Goal: Information Seeking & Learning: Find specific fact

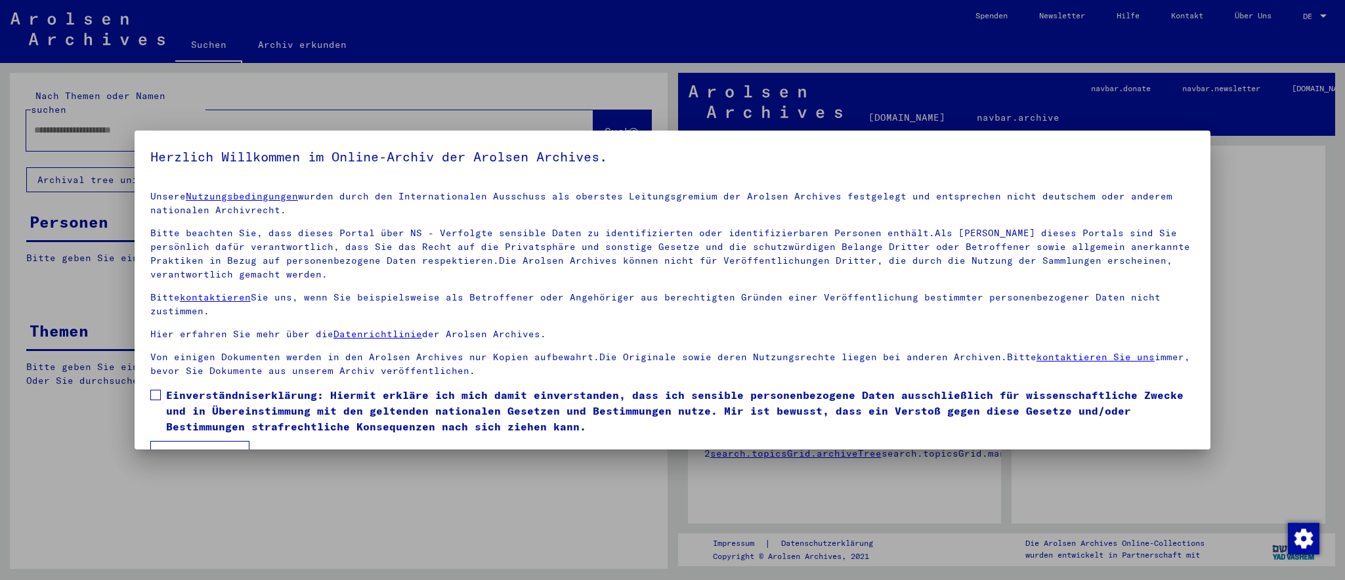
click at [150, 393] on mat-dialog-content "Unsere Nutzungsbedingungen wurden durch den Internationalen Ausschuss als obers…" at bounding box center [673, 324] width 1076 height 286
click at [153, 399] on span at bounding box center [155, 395] width 11 height 11
click at [219, 447] on button "Ich stimme zu" at bounding box center [199, 453] width 99 height 25
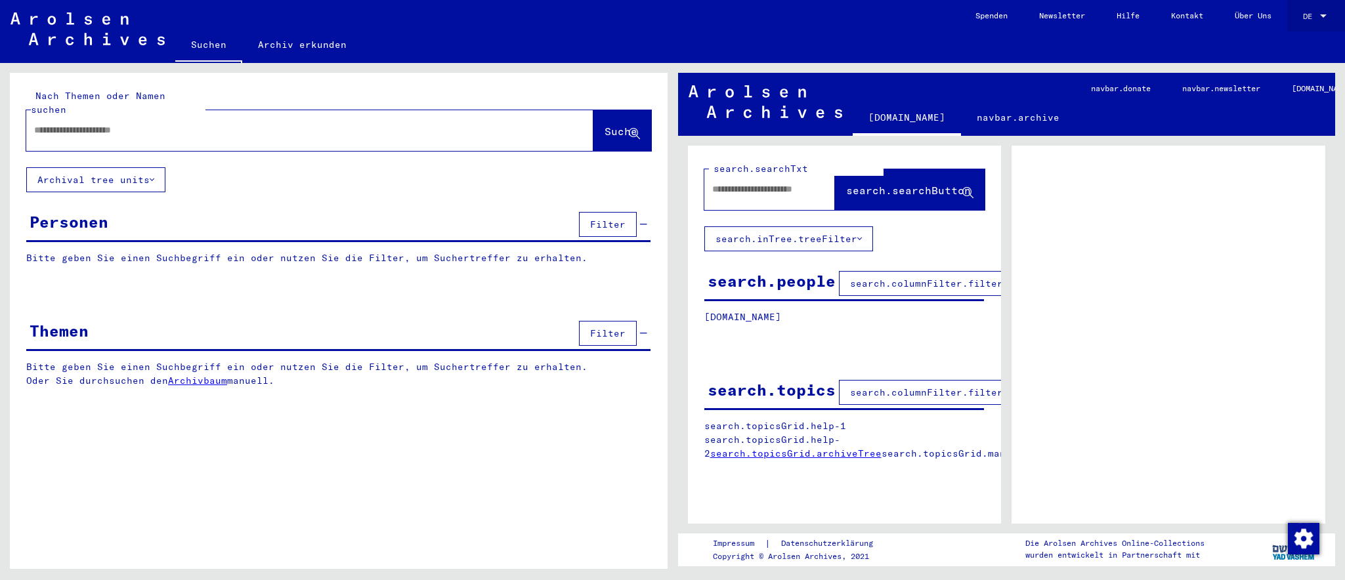
click at [1316, 13] on span "DE" at bounding box center [1310, 16] width 14 height 9
click at [1299, 22] on span "English" at bounding box center [1290, 23] width 32 height 10
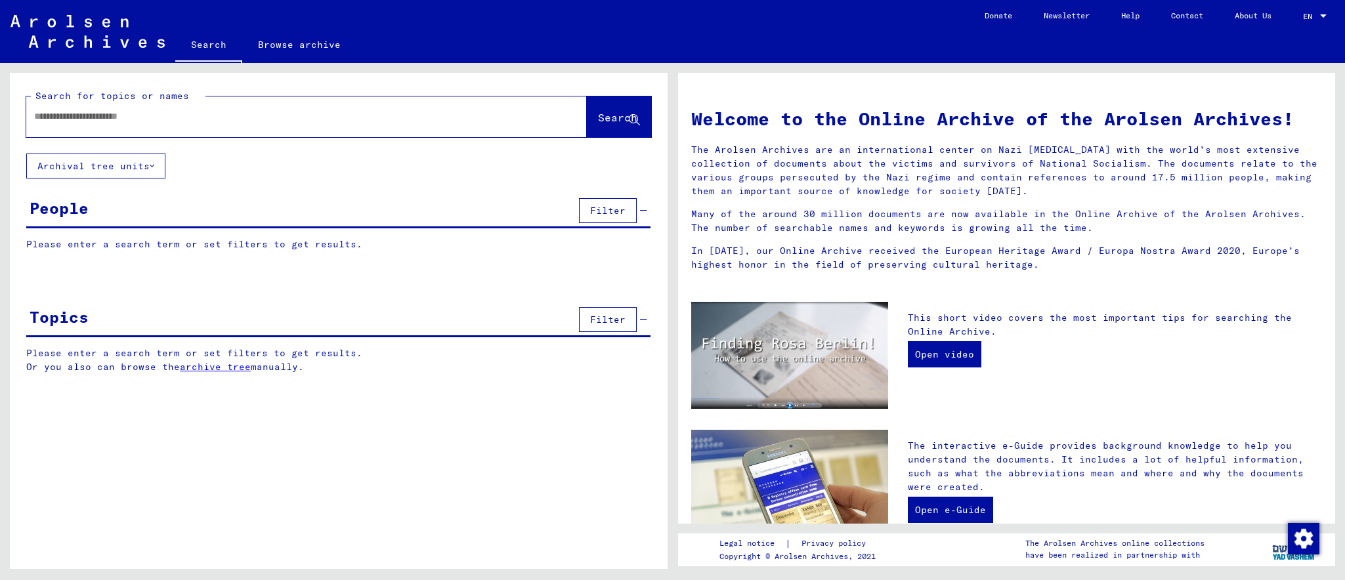
click at [150, 116] on input "text" at bounding box center [290, 117] width 513 height 14
type input "*******"
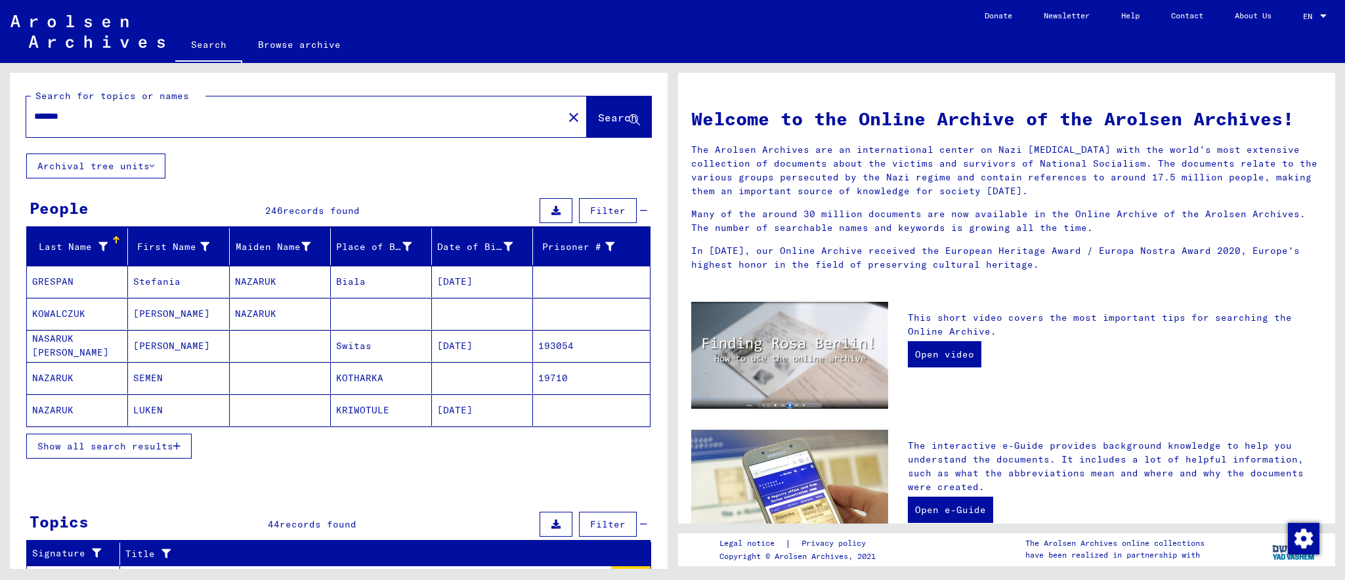
click at [96, 442] on button "Show all search results" at bounding box center [108, 446] width 165 height 25
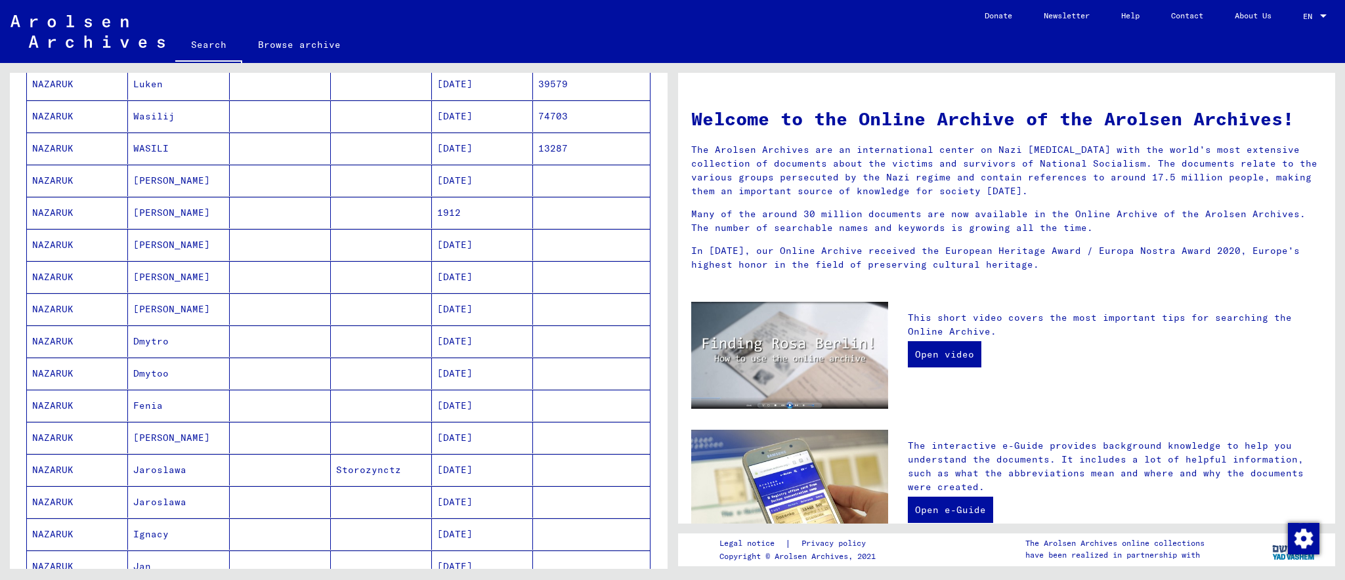
scroll to position [585, 0]
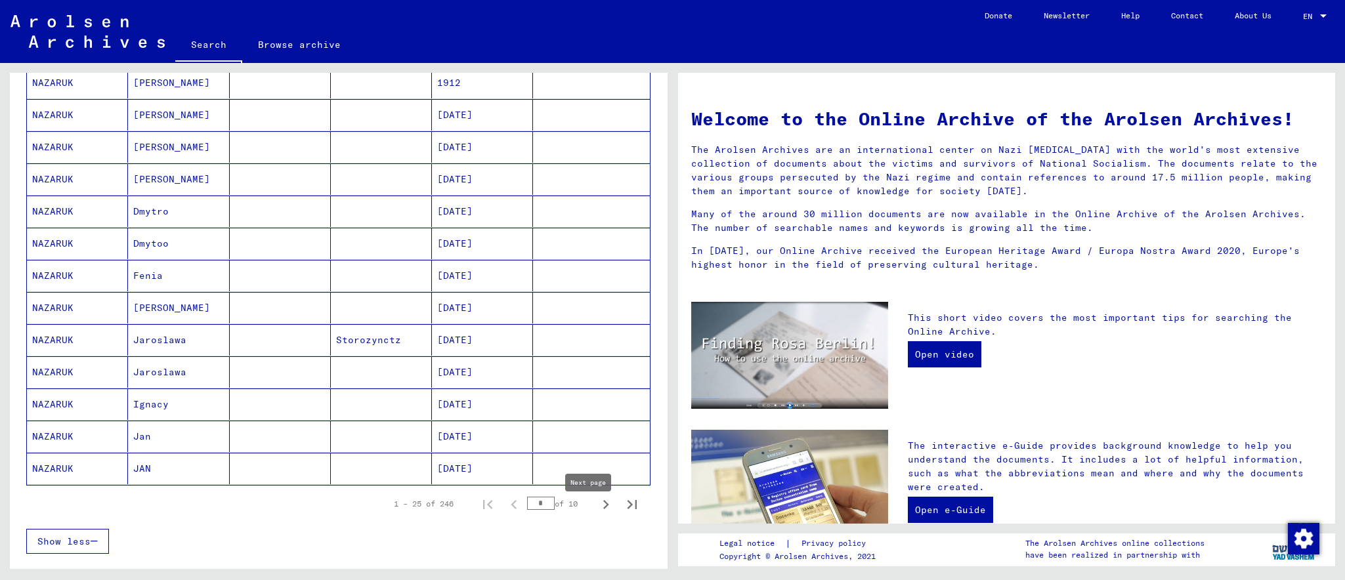
click at [603, 509] on icon "Next page" at bounding box center [606, 504] width 6 height 9
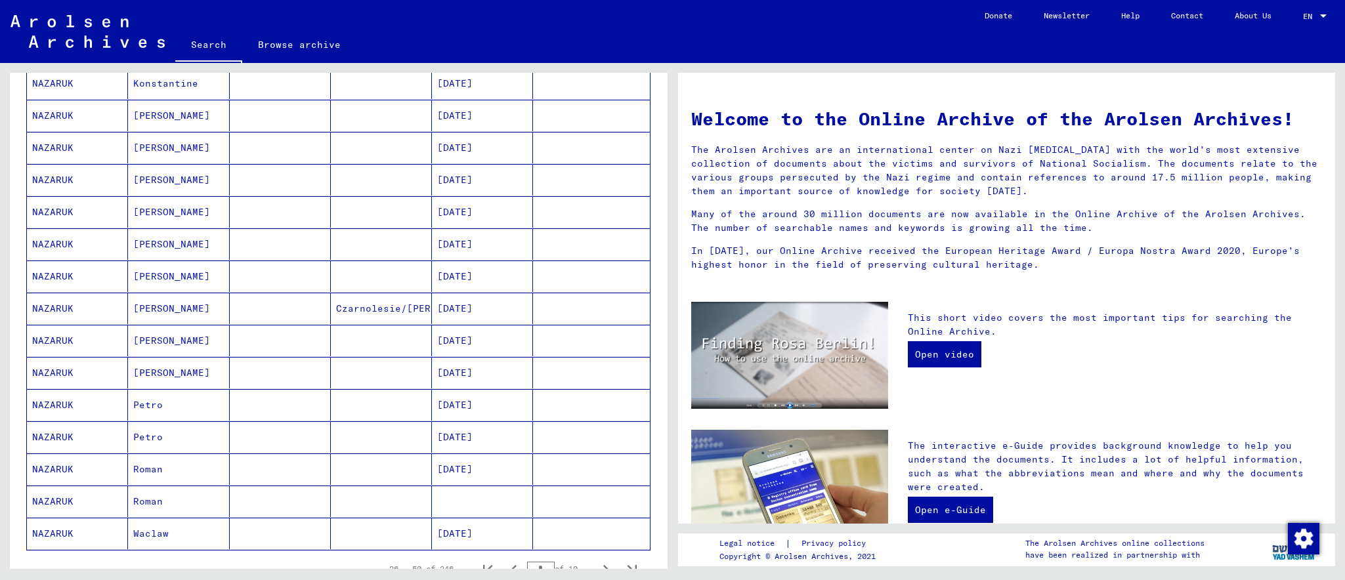
scroll to position [650, 0]
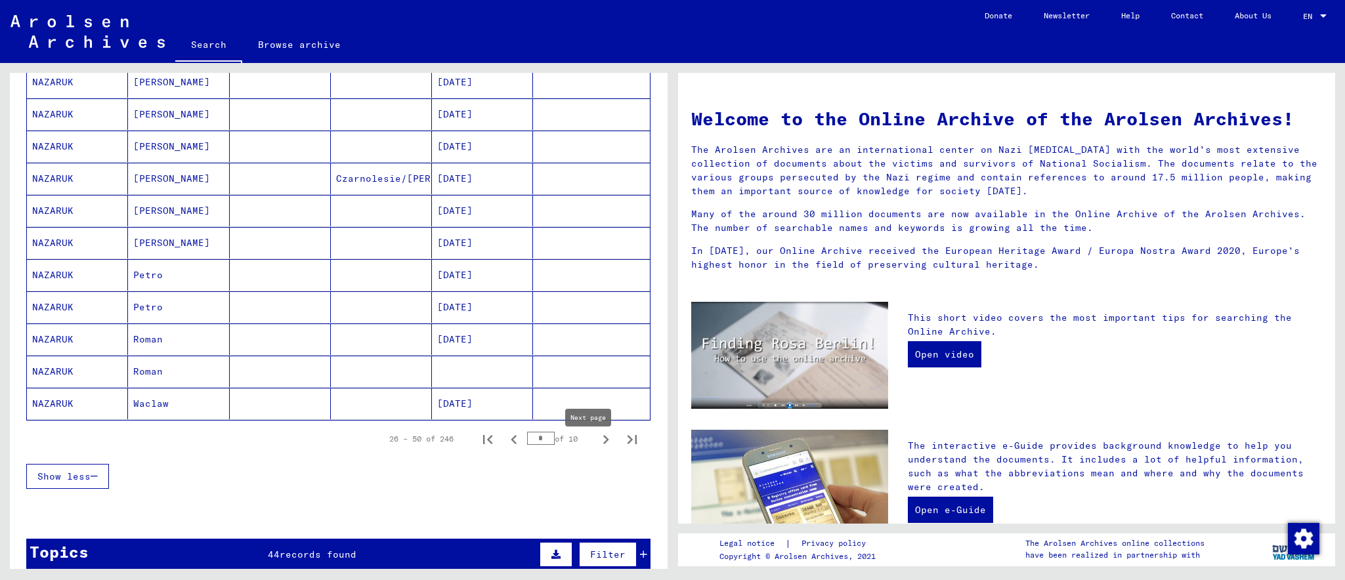
click at [597, 449] on icon "Next page" at bounding box center [606, 440] width 18 height 18
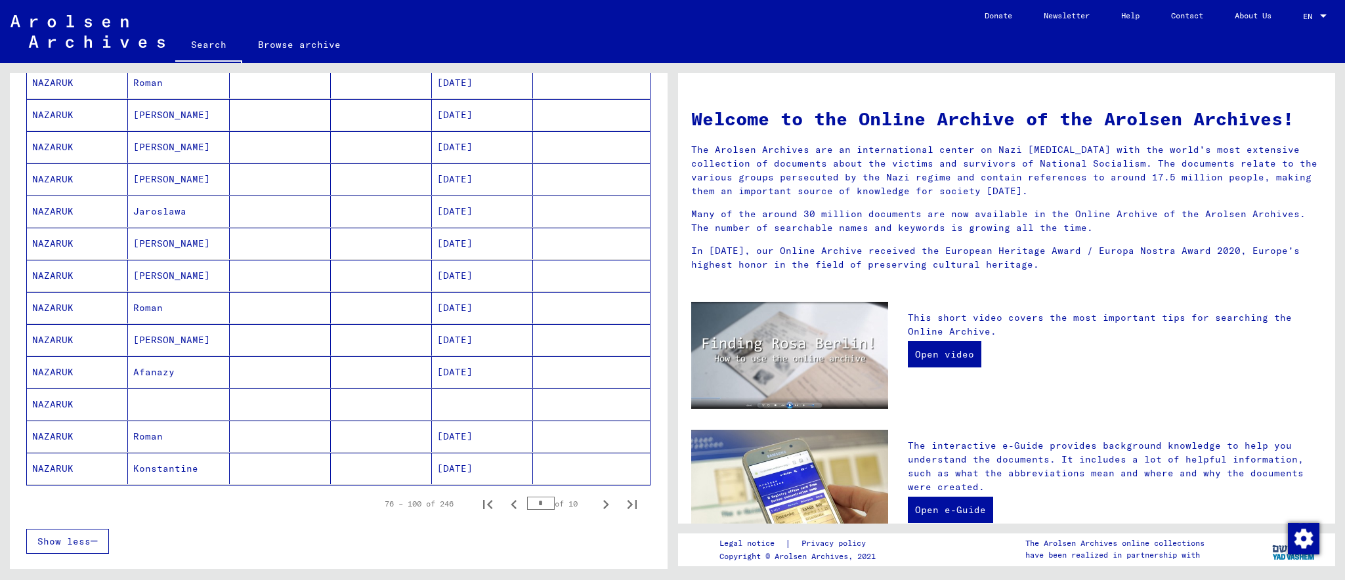
scroll to position [780, 0]
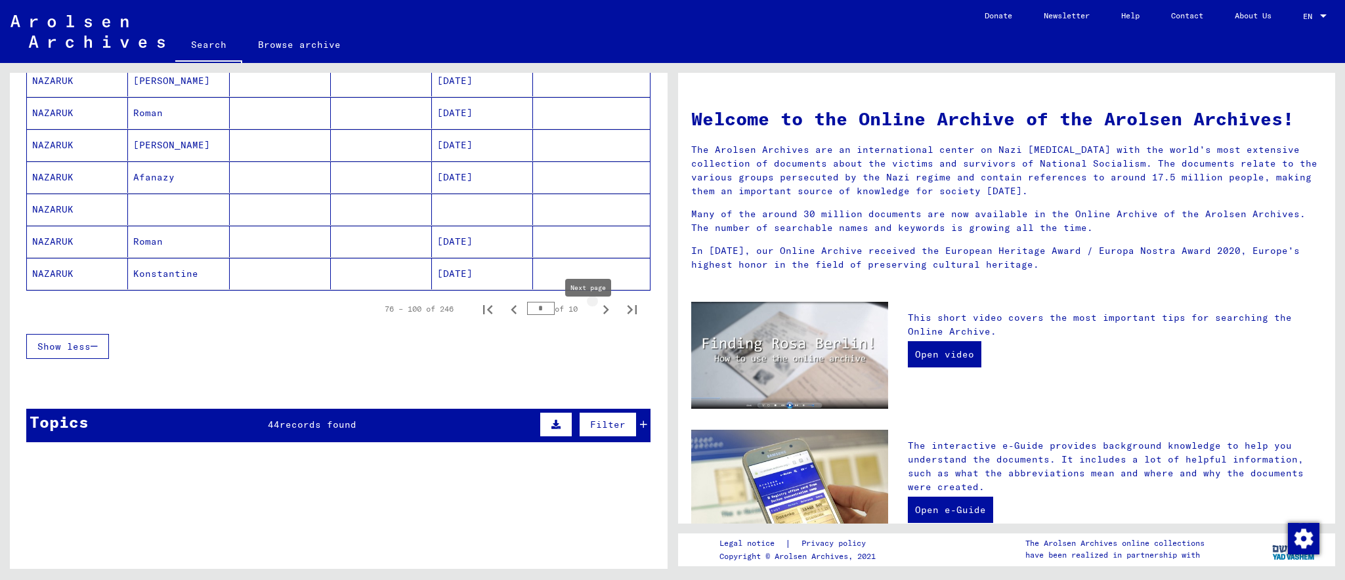
click at [597, 316] on icon "Next page" at bounding box center [606, 310] width 18 height 18
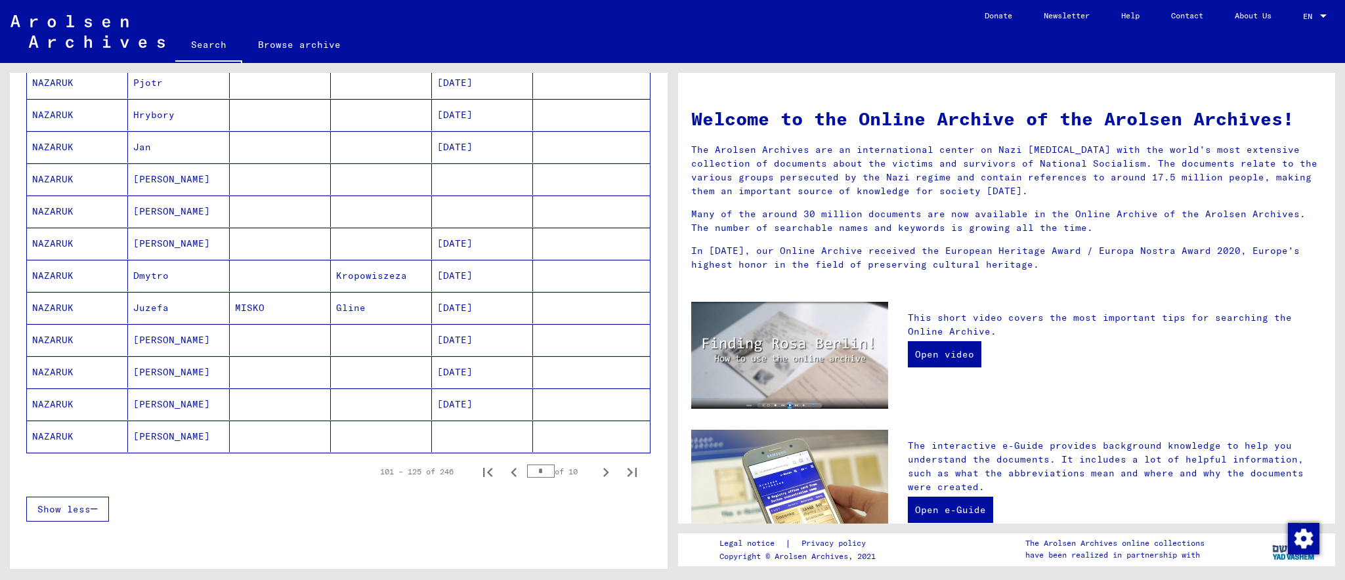
scroll to position [650, 0]
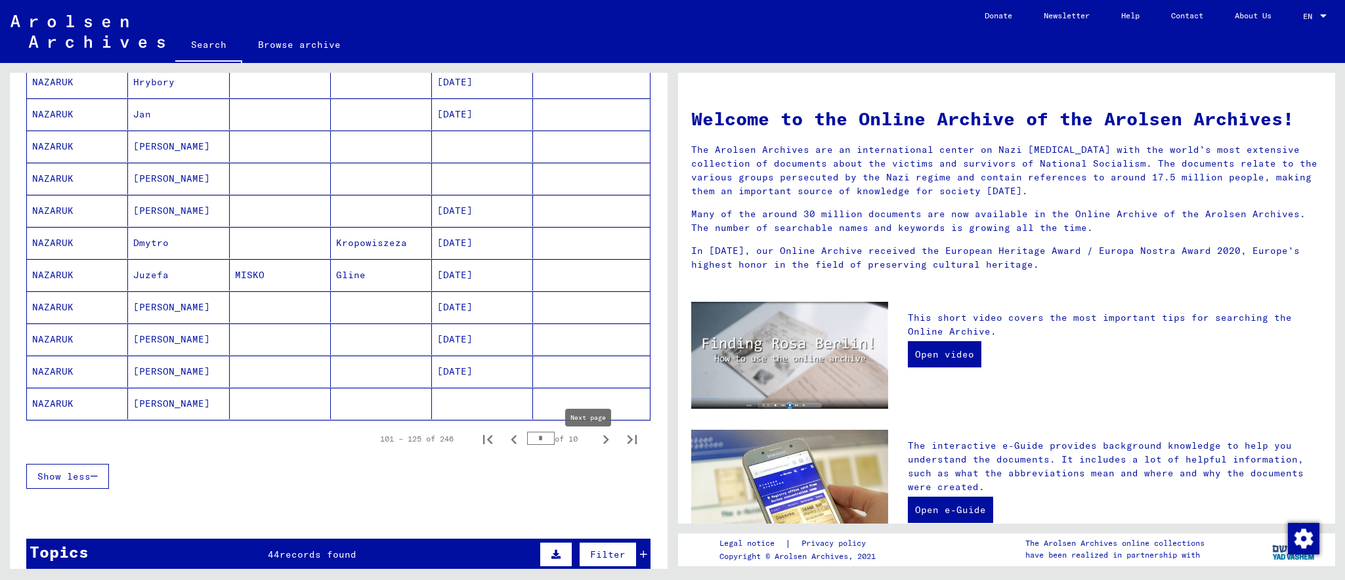
click at [597, 449] on icon "Next page" at bounding box center [606, 440] width 18 height 18
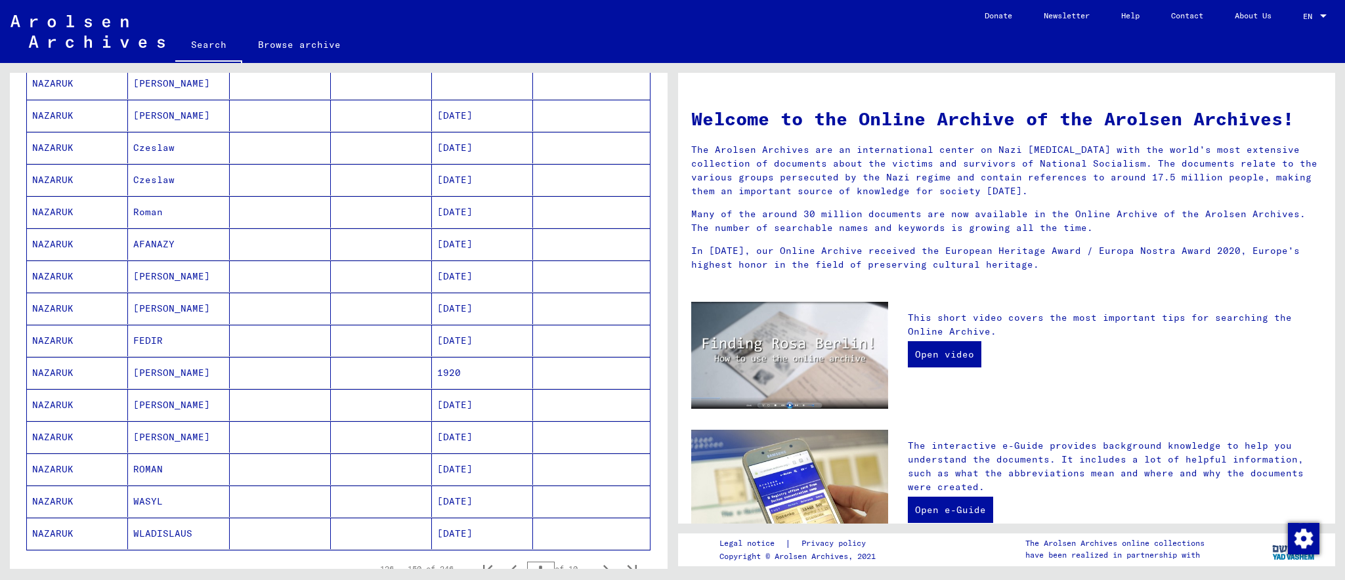
scroll to position [715, 0]
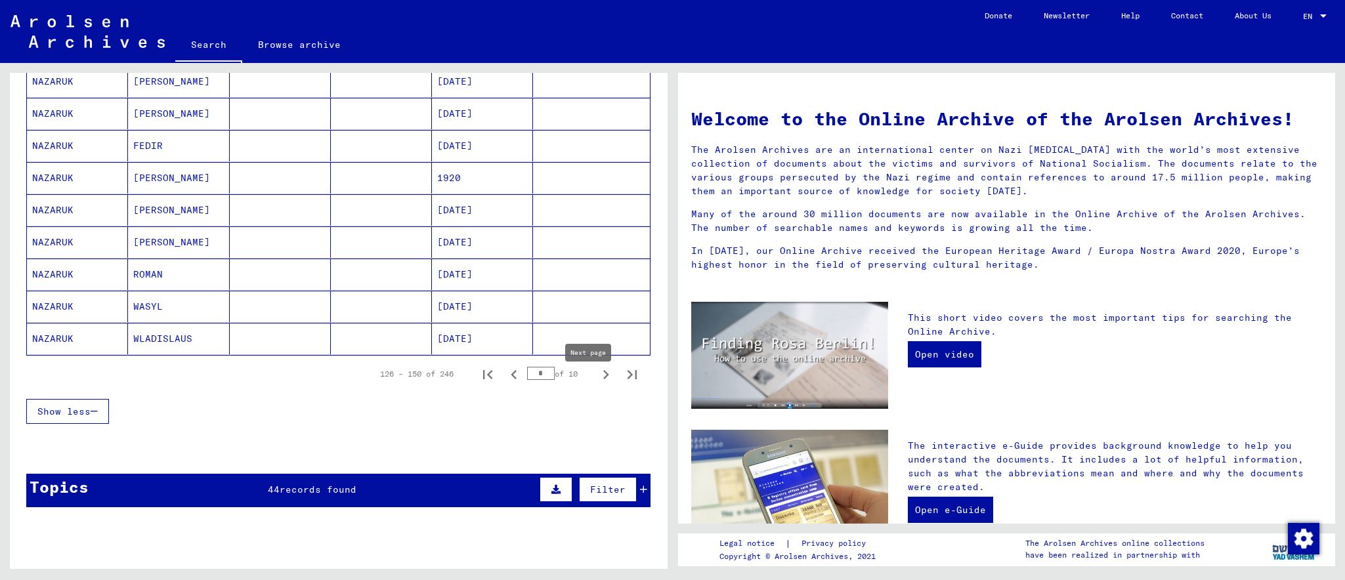
click at [597, 379] on icon "Next page" at bounding box center [606, 375] width 18 height 18
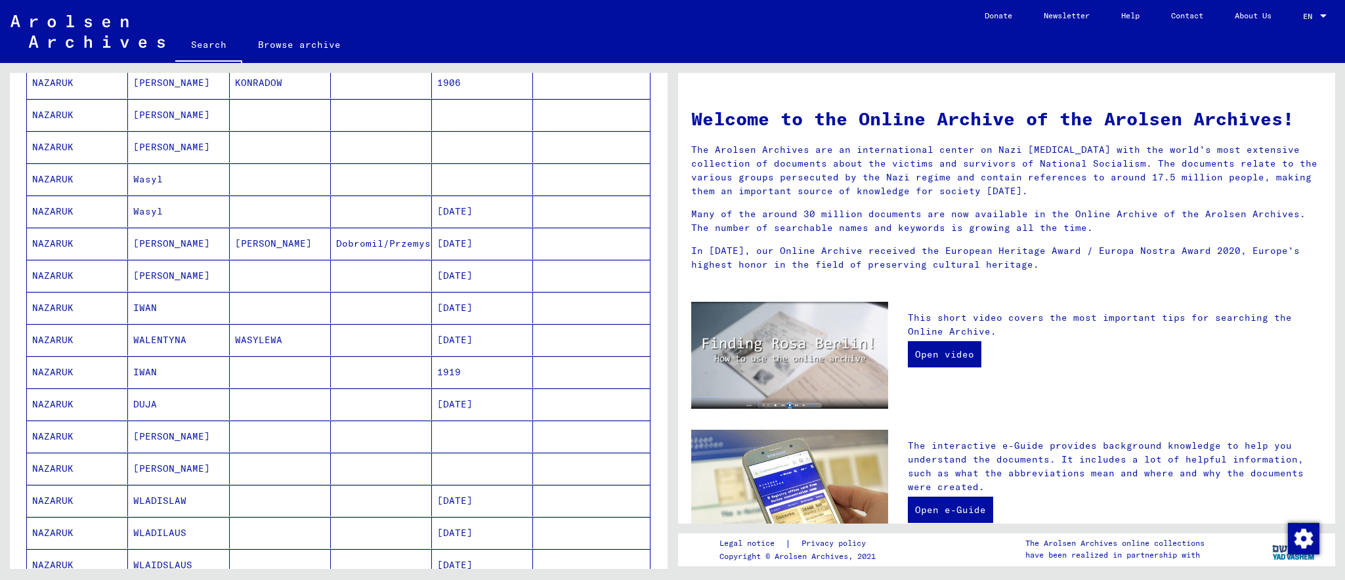
scroll to position [390, 0]
click at [45, 346] on mat-cell "NAZARUK" at bounding box center [77, 342] width 101 height 32
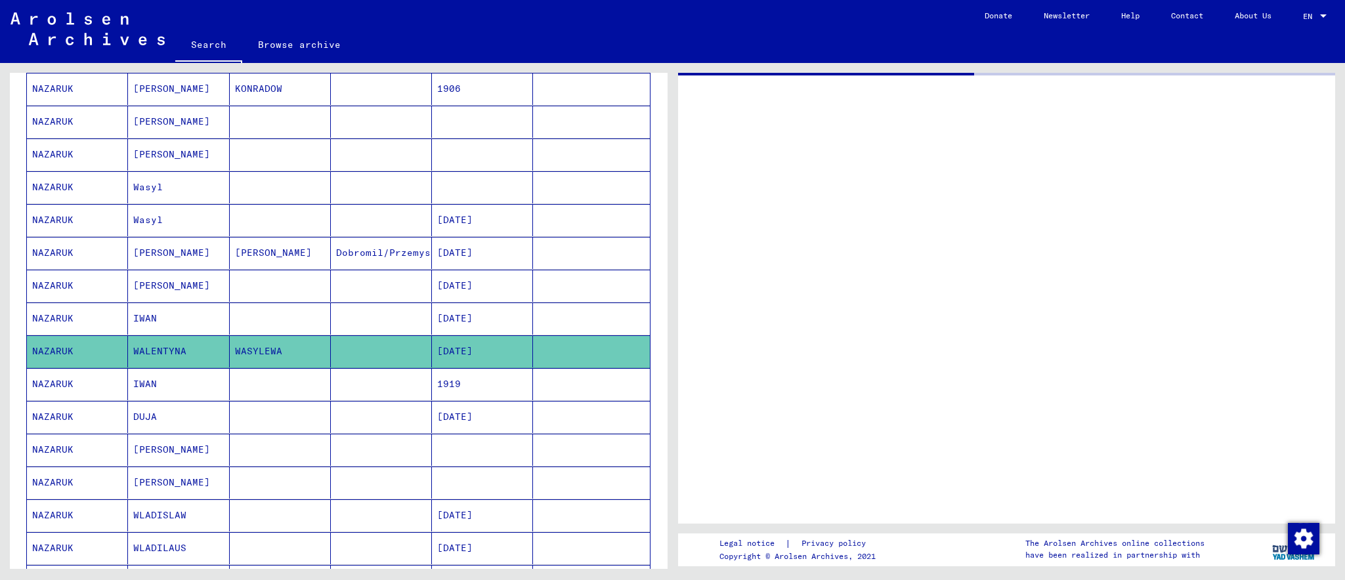
scroll to position [396, 0]
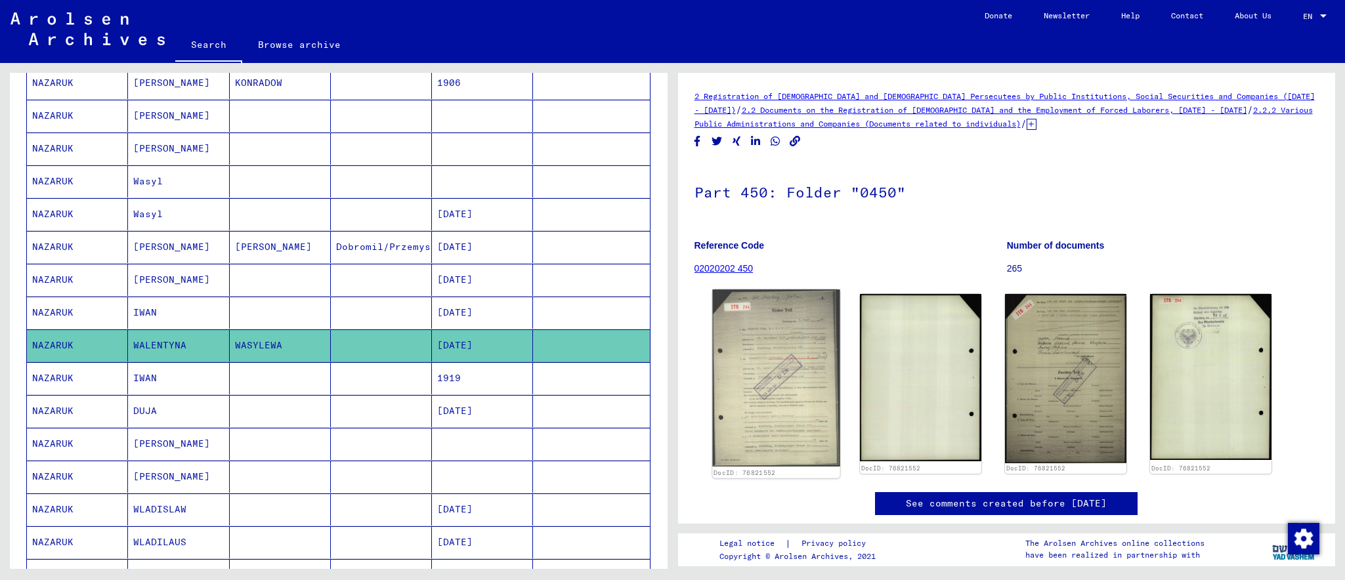
click at [768, 349] on img at bounding box center [775, 378] width 127 height 177
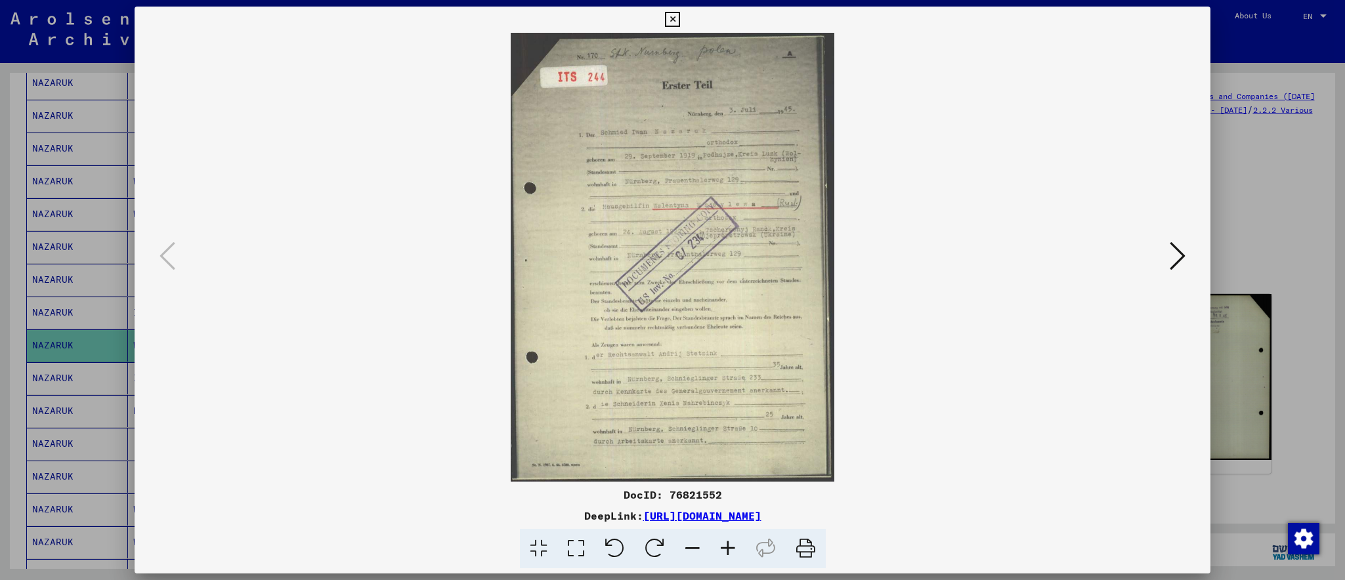
click at [729, 539] on icon at bounding box center [727, 549] width 35 height 40
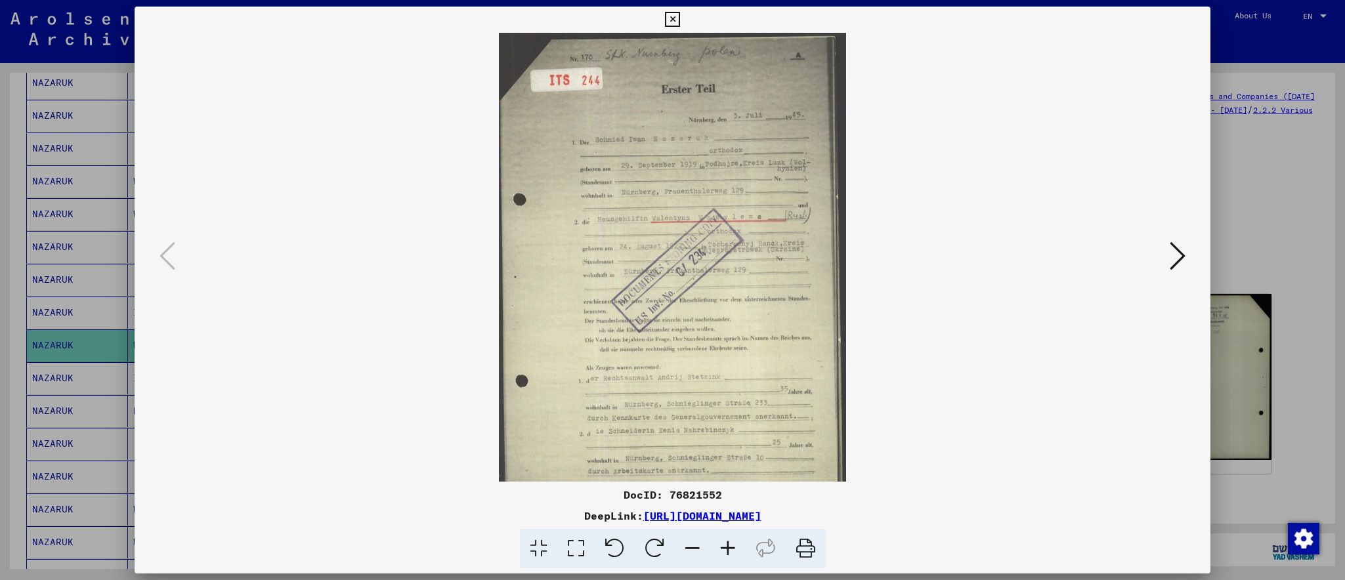
click at [729, 539] on icon at bounding box center [727, 549] width 35 height 40
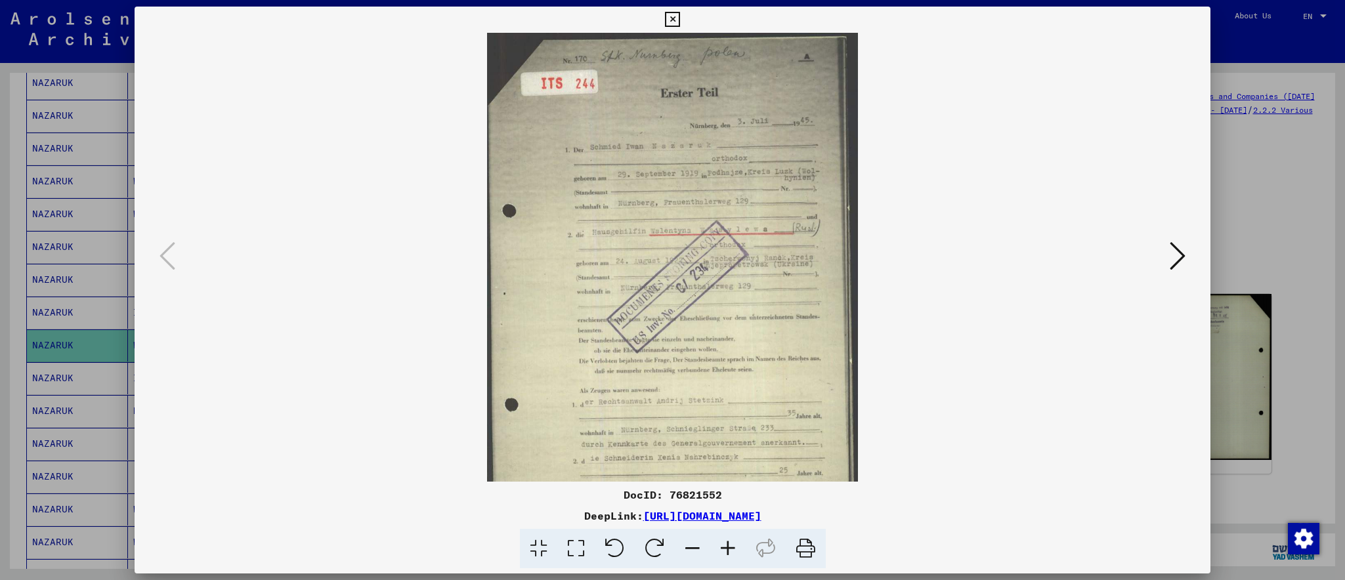
click at [729, 539] on icon at bounding box center [727, 549] width 35 height 40
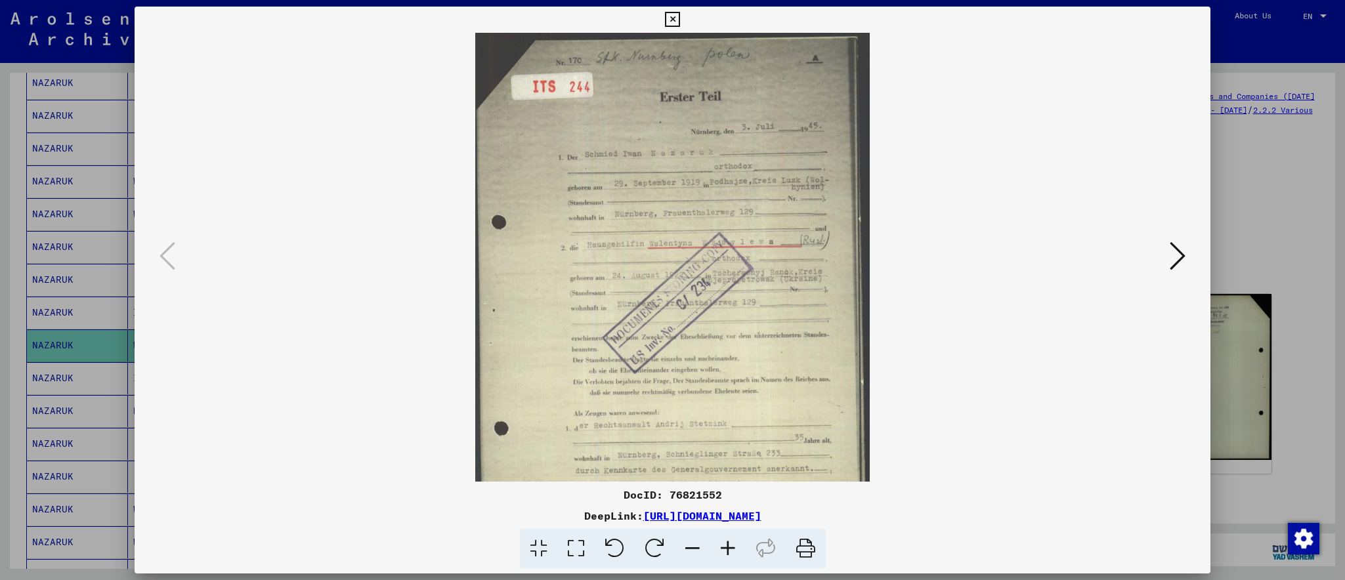
click at [729, 539] on icon at bounding box center [727, 549] width 35 height 40
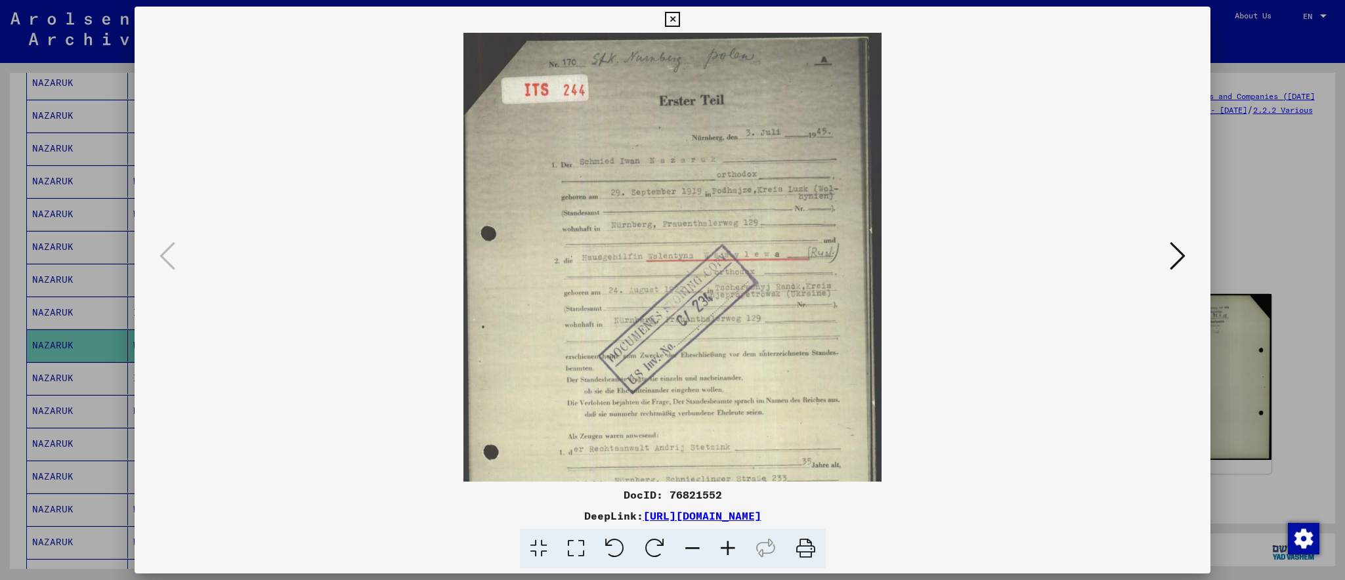
click at [729, 539] on icon at bounding box center [727, 549] width 35 height 40
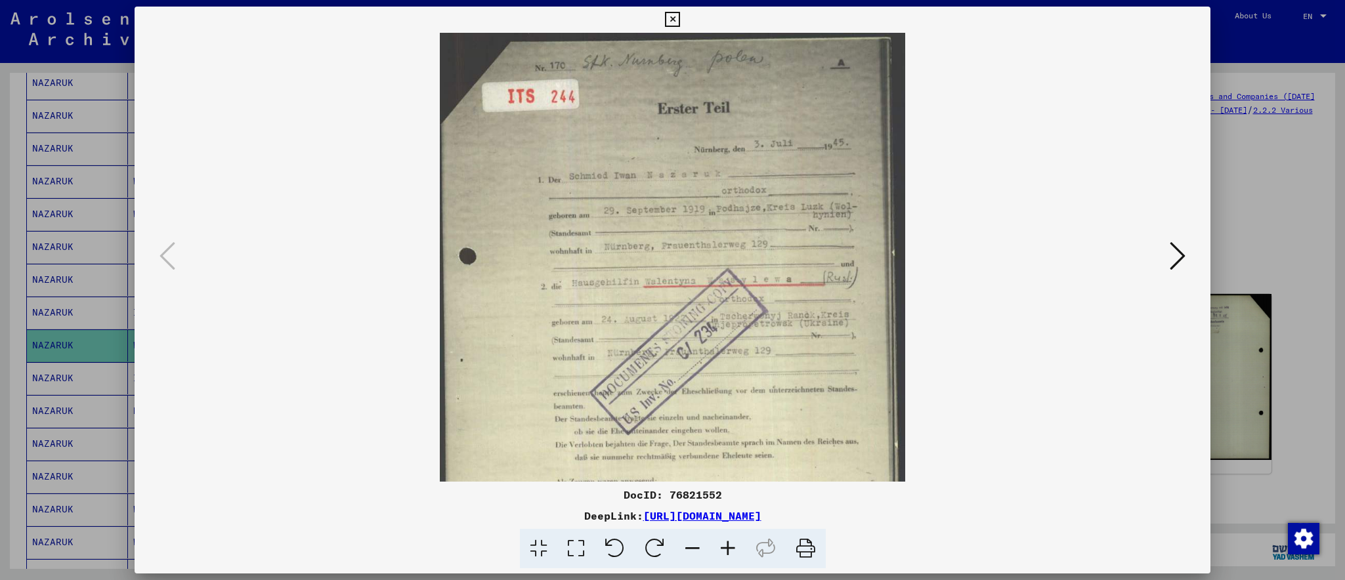
click at [729, 539] on icon at bounding box center [727, 549] width 35 height 40
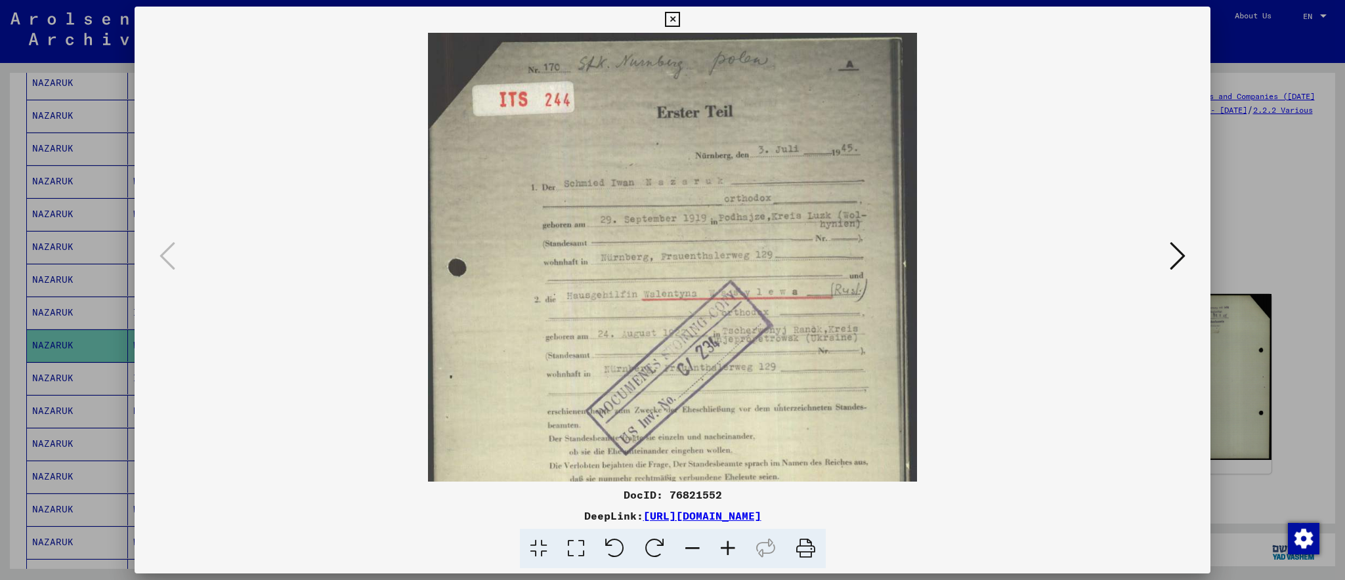
click at [729, 539] on icon at bounding box center [727, 549] width 35 height 40
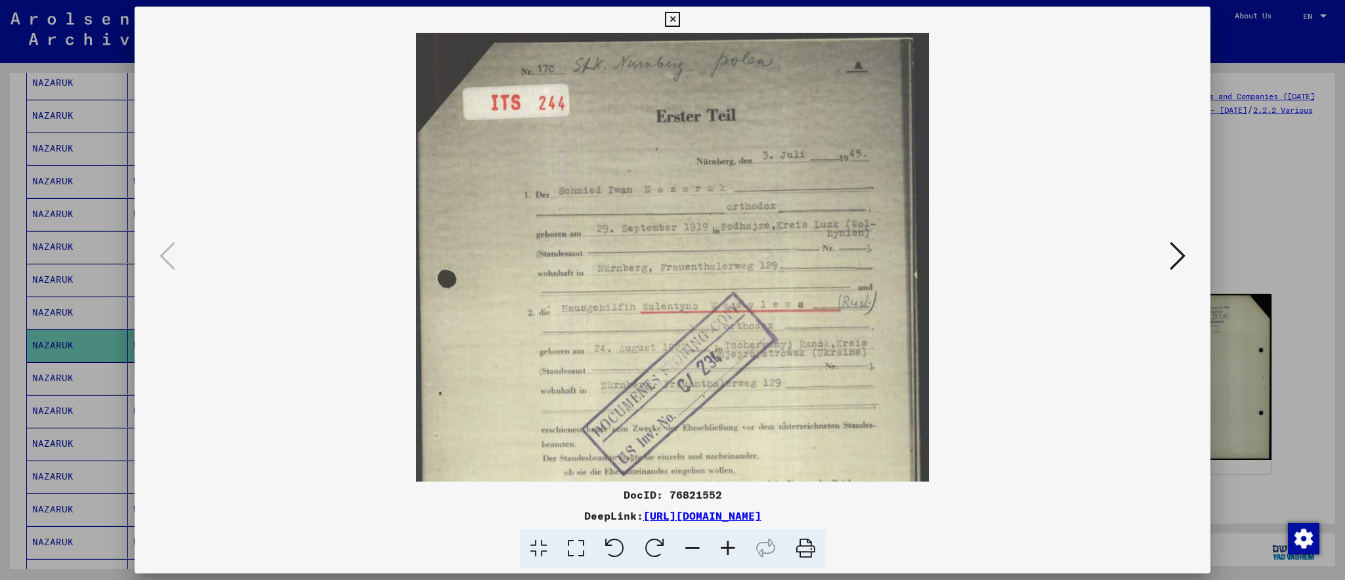
click at [729, 539] on icon at bounding box center [727, 549] width 35 height 40
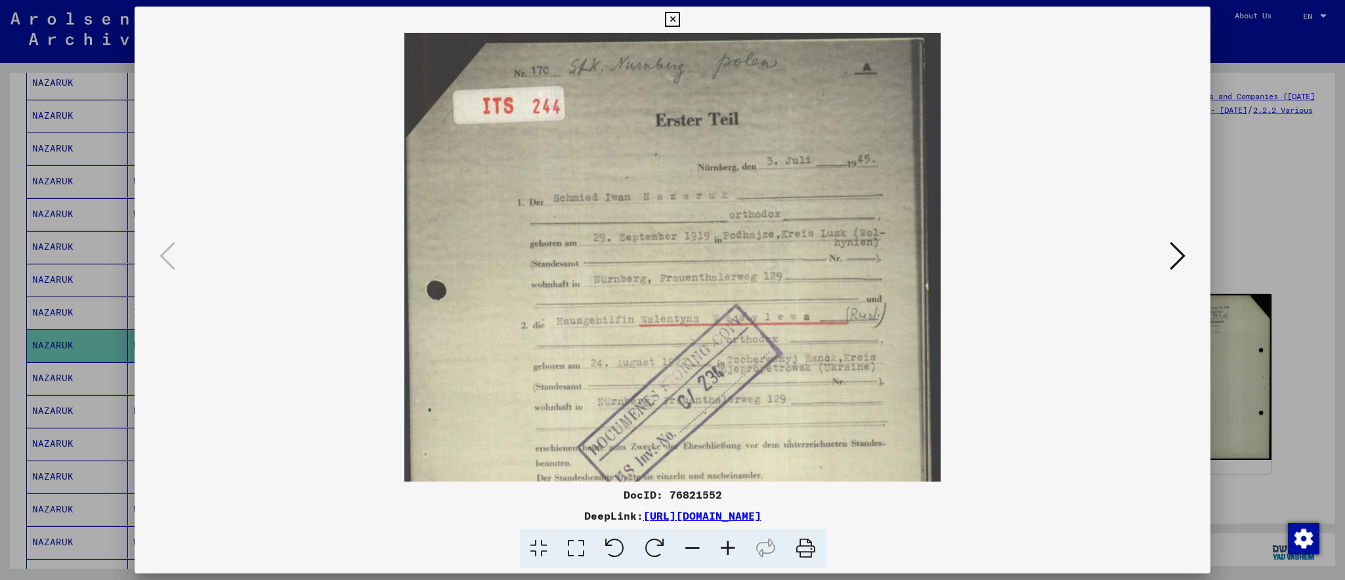
click at [729, 539] on icon at bounding box center [727, 549] width 35 height 40
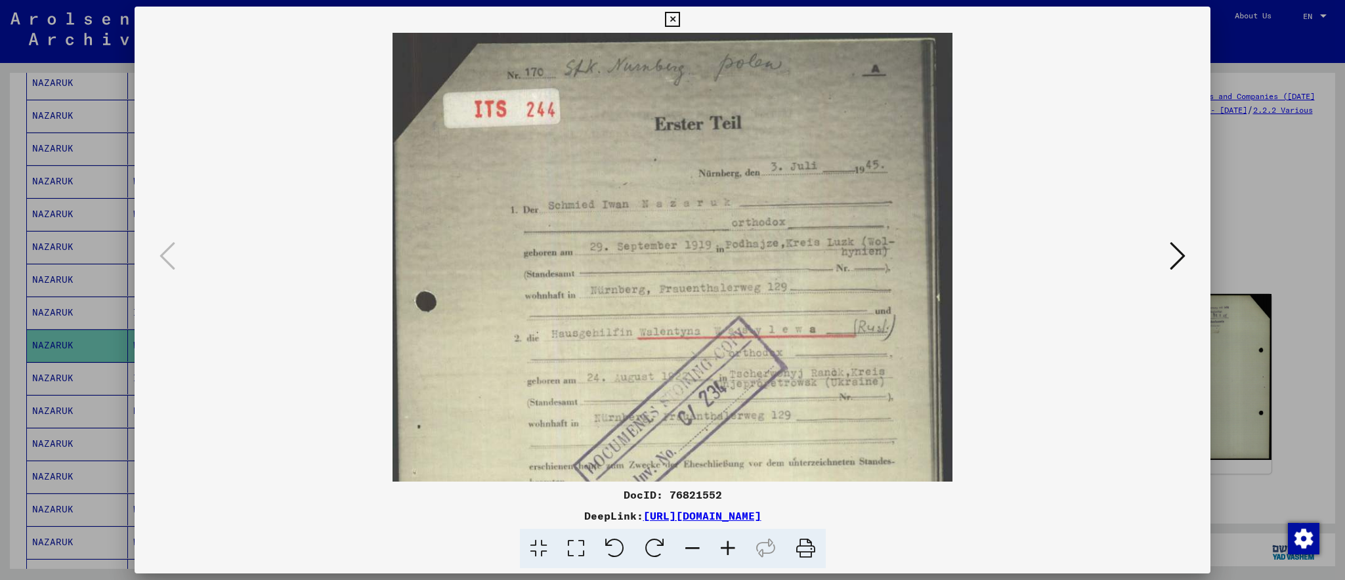
click at [729, 539] on icon at bounding box center [727, 549] width 35 height 40
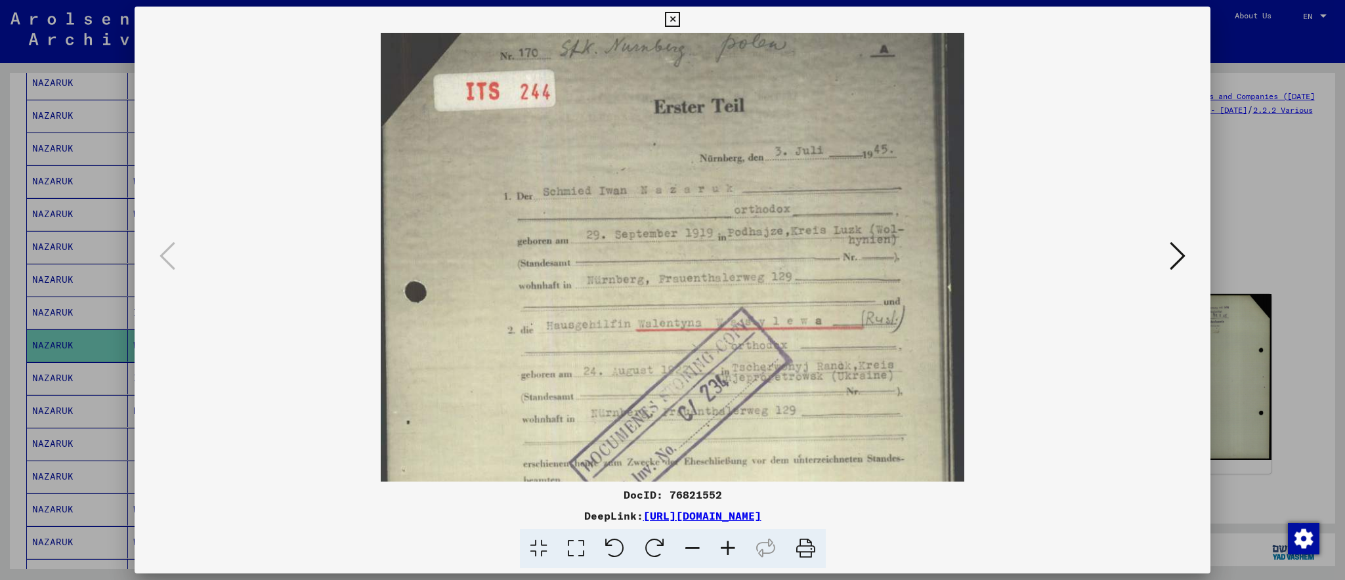
scroll to position [24, 0]
drag, startPoint x: 735, startPoint y: 402, endPoint x: 735, endPoint y: 390, distance: 11.8
click at [735, 390] on img at bounding box center [672, 414] width 583 height 810
click at [724, 544] on icon at bounding box center [727, 549] width 35 height 40
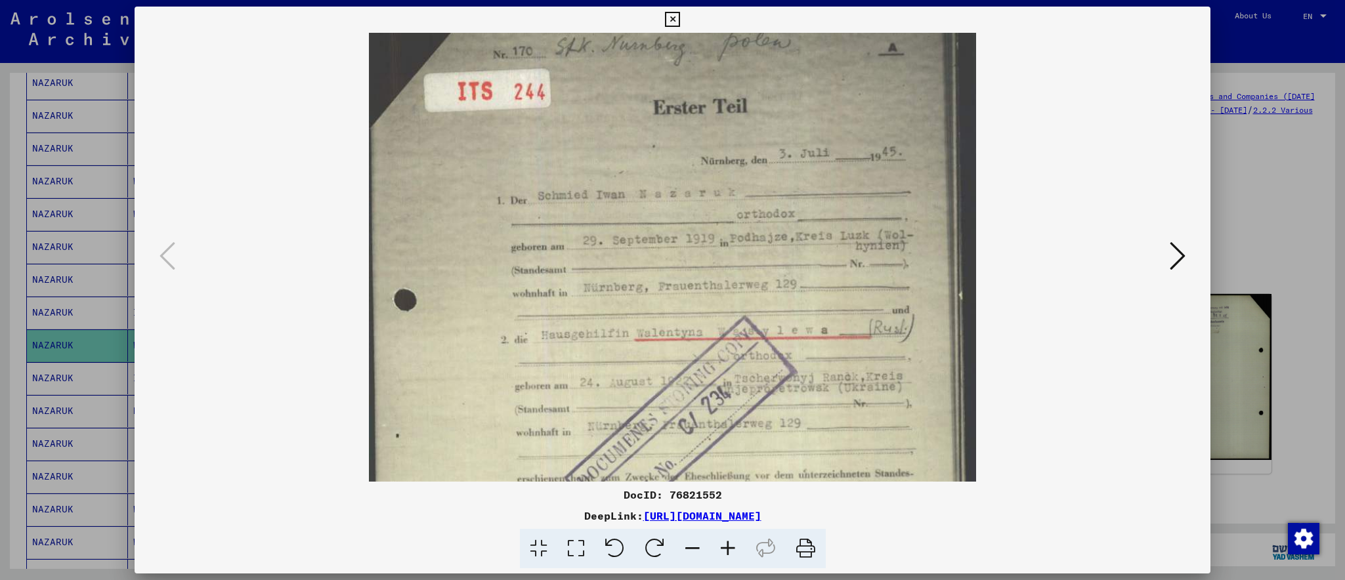
click at [726, 544] on icon at bounding box center [727, 549] width 35 height 40
click at [727, 544] on icon at bounding box center [727, 549] width 35 height 40
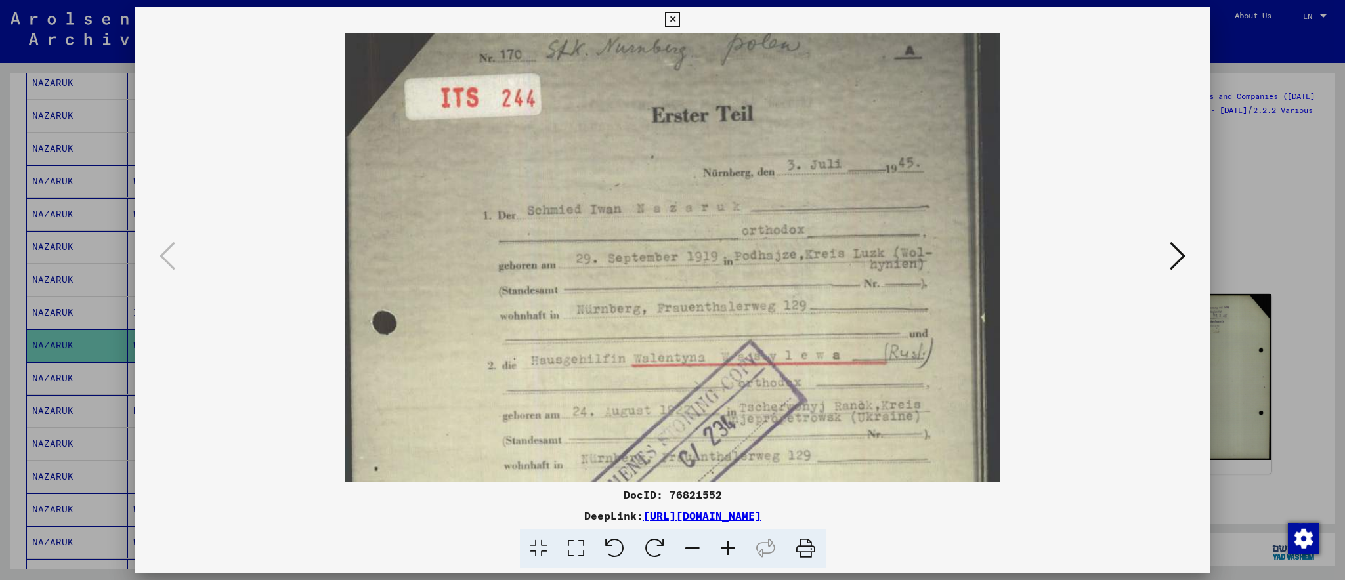
click at [728, 544] on icon at bounding box center [727, 549] width 35 height 40
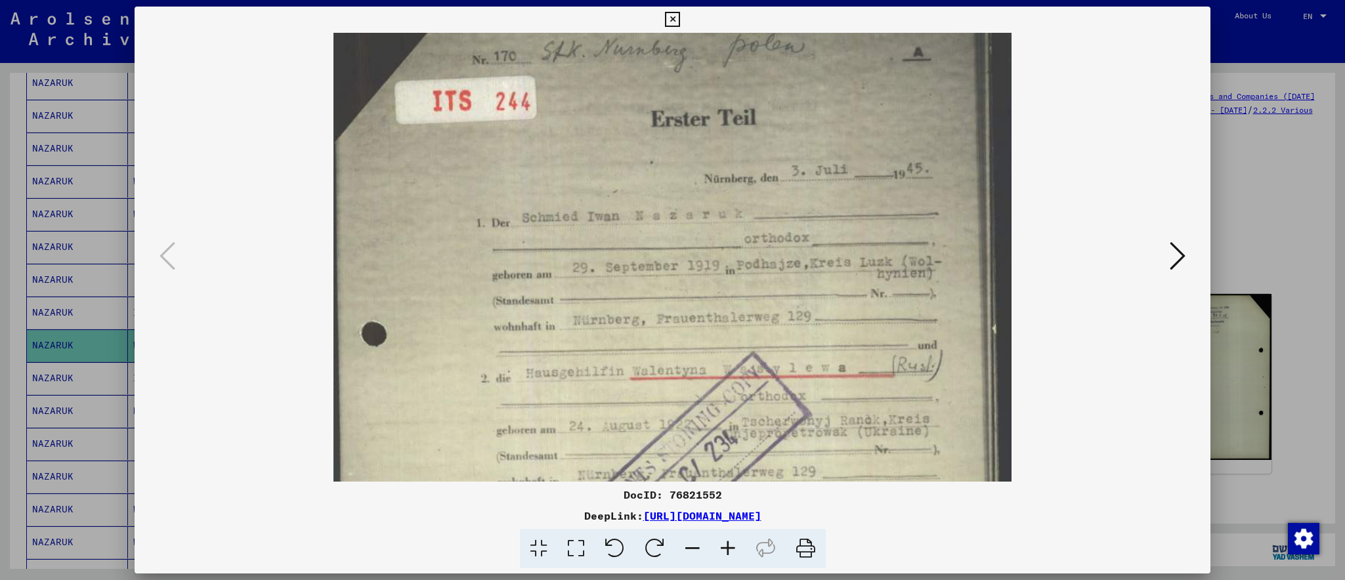
click at [728, 544] on icon at bounding box center [727, 549] width 35 height 40
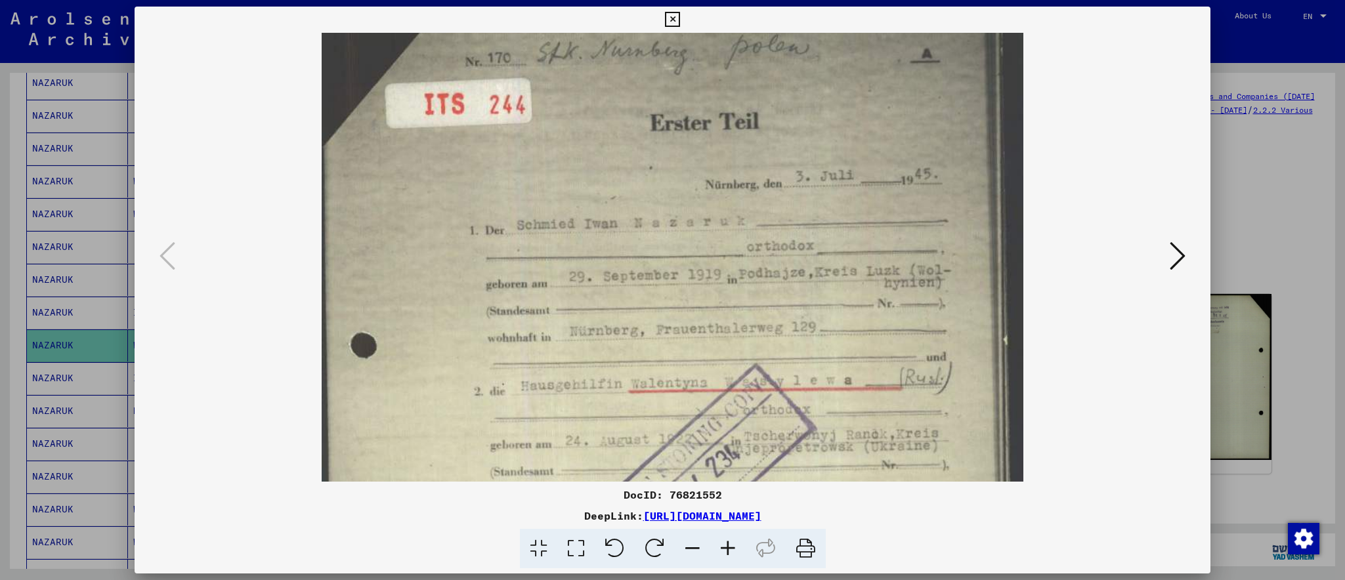
click at [728, 544] on icon at bounding box center [727, 549] width 35 height 40
click at [729, 544] on icon at bounding box center [727, 549] width 35 height 40
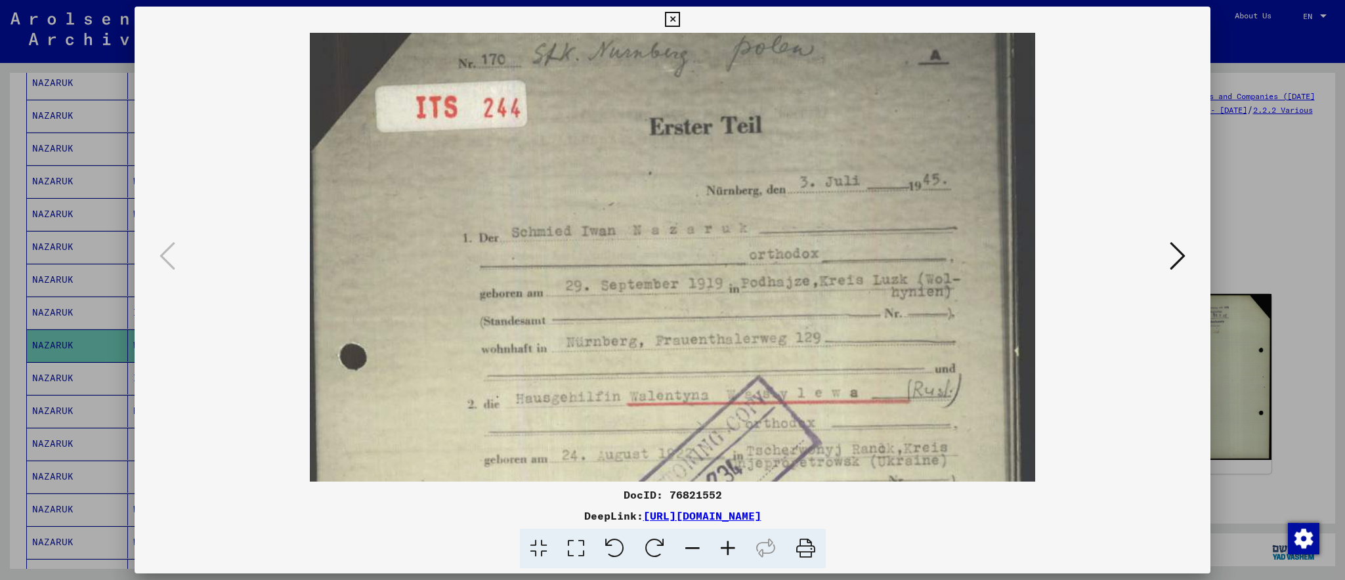
click at [729, 544] on icon at bounding box center [727, 549] width 35 height 40
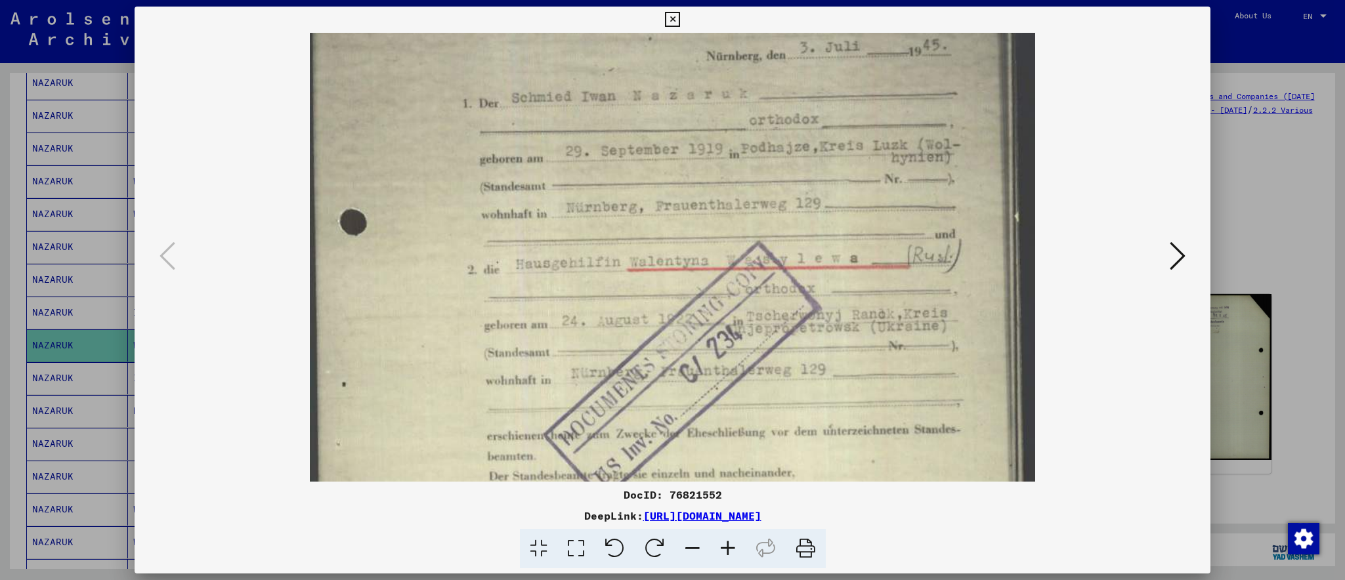
drag, startPoint x: 715, startPoint y: 356, endPoint x: 697, endPoint y: 267, distance: 90.5
click at [697, 268] on img at bounding box center [672, 377] width 725 height 1007
click at [722, 547] on icon at bounding box center [727, 549] width 35 height 40
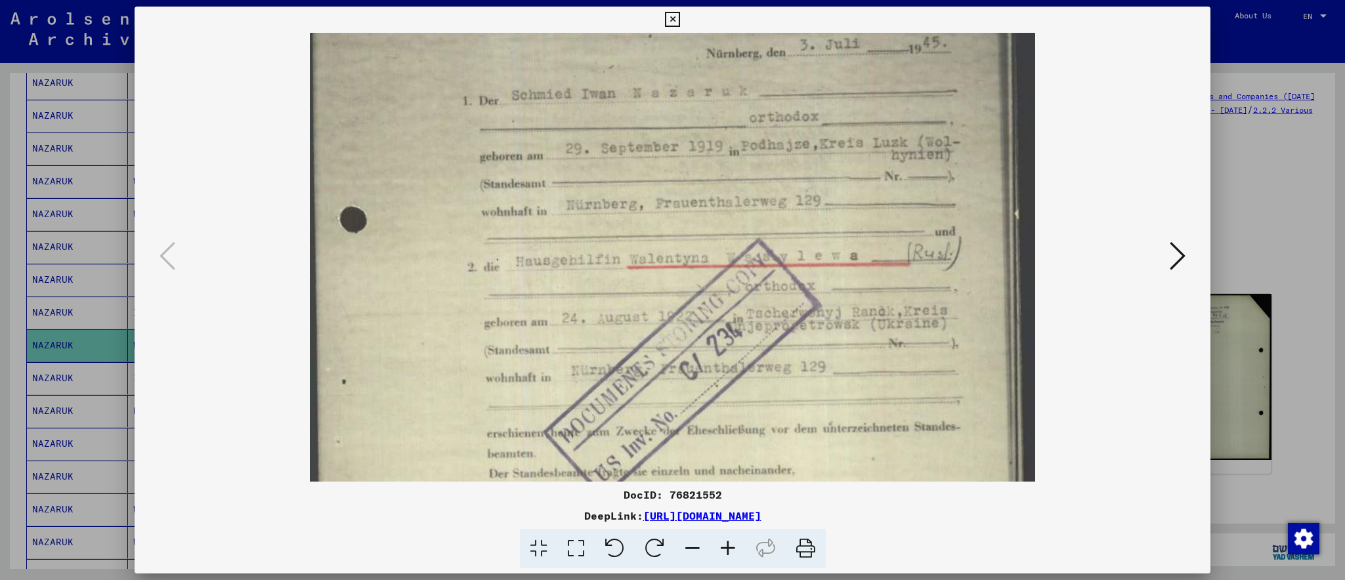
click at [722, 547] on icon at bounding box center [727, 549] width 35 height 40
click at [722, 544] on icon at bounding box center [727, 549] width 35 height 40
click at [680, 20] on icon at bounding box center [672, 20] width 15 height 16
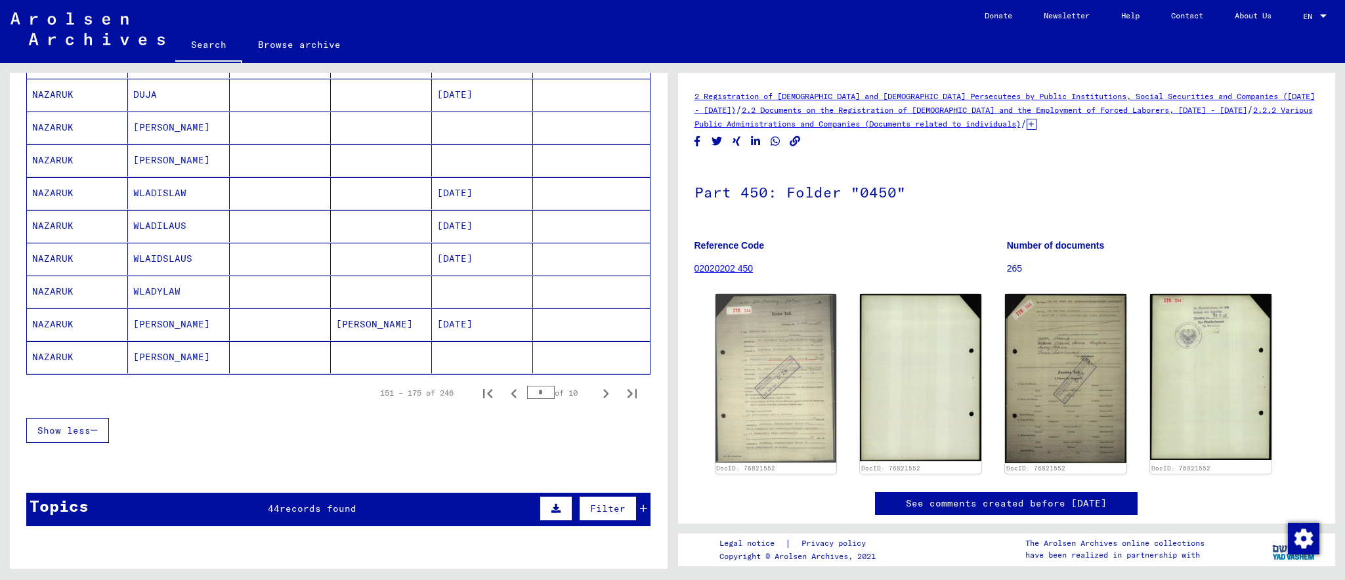
scroll to position [721, 0]
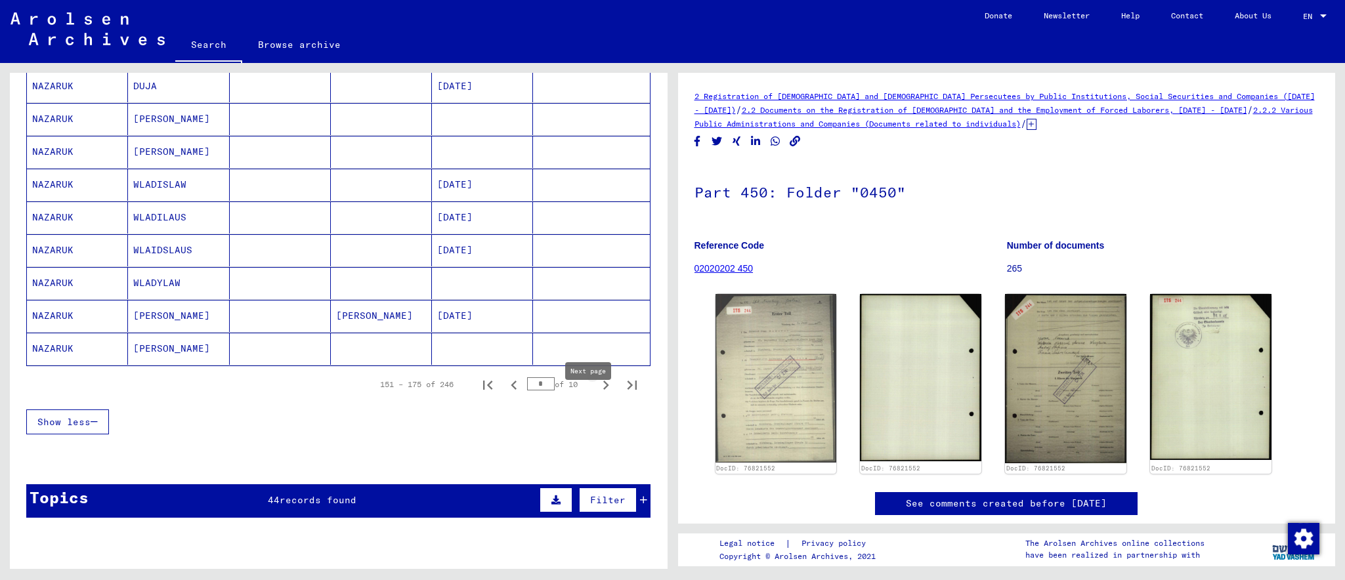
click at [597, 395] on icon "Next page" at bounding box center [606, 385] width 18 height 18
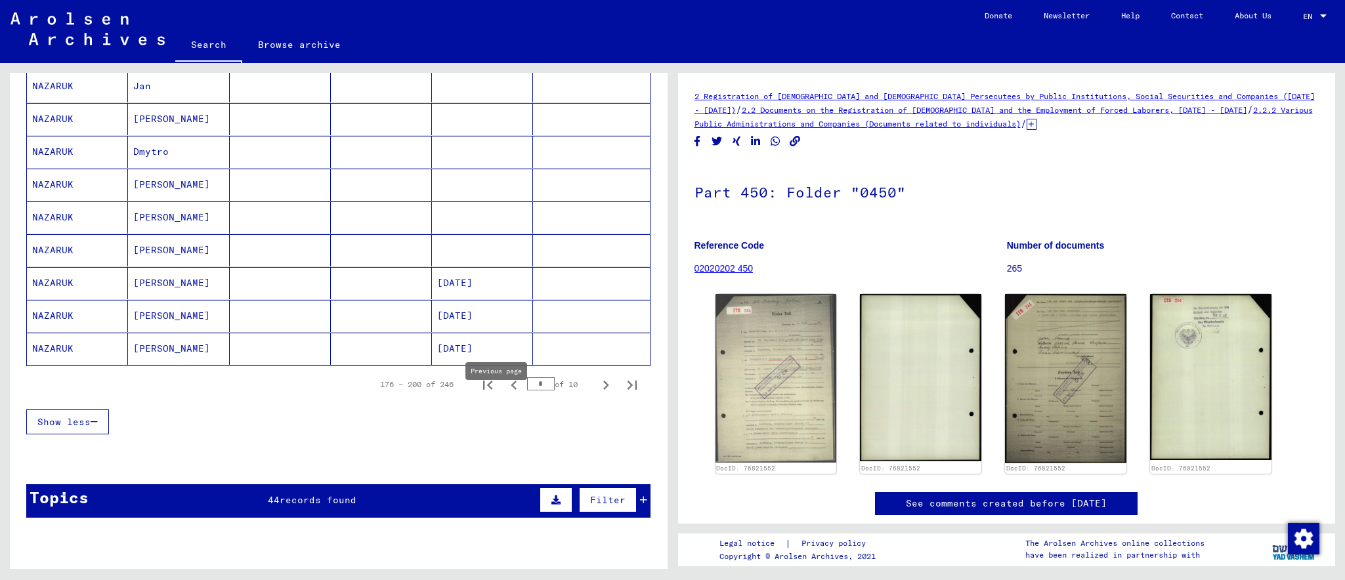
click at [505, 395] on icon "Previous page" at bounding box center [514, 385] width 18 height 18
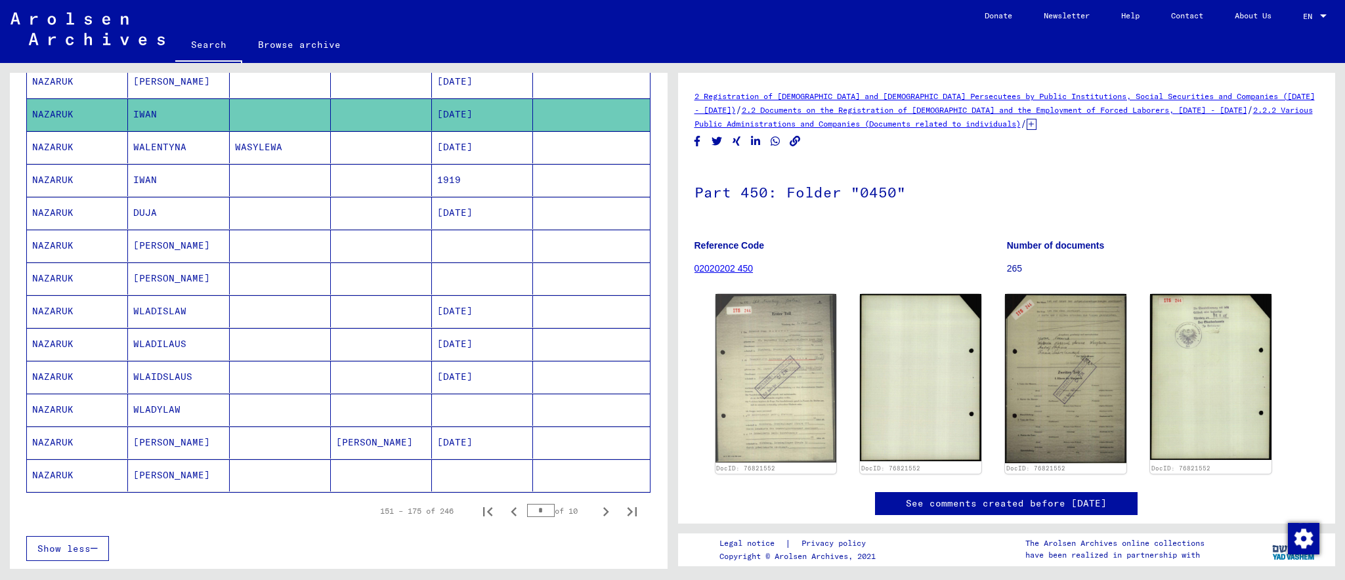
scroll to position [656, 0]
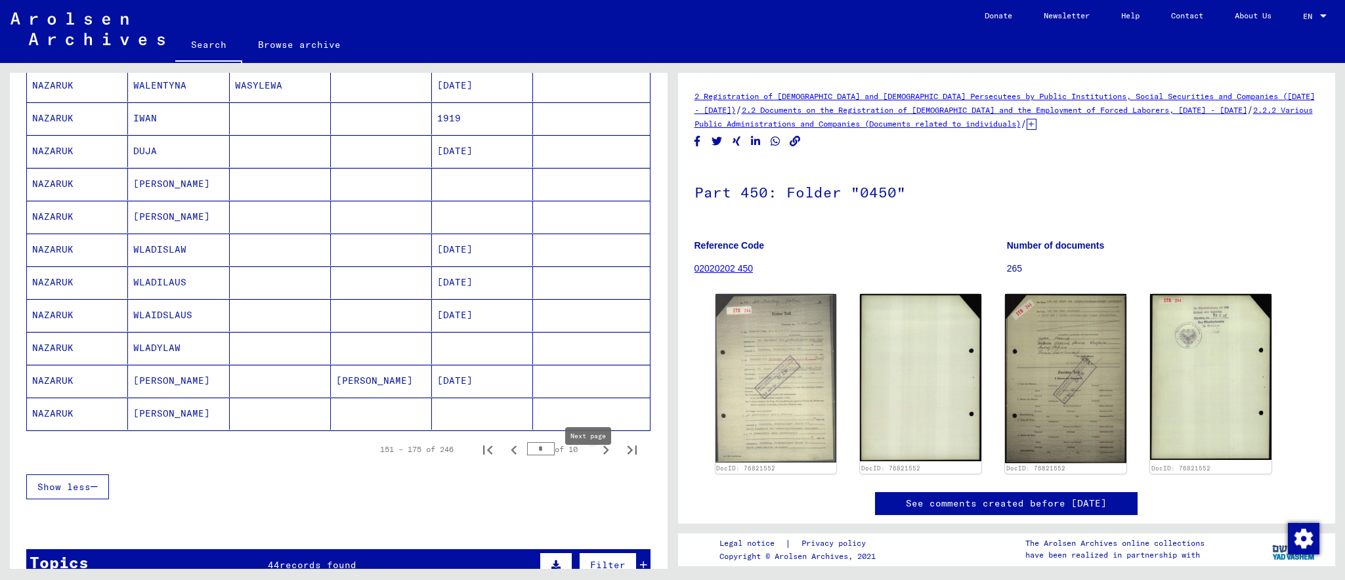
click at [603, 455] on icon "Next page" at bounding box center [606, 450] width 6 height 9
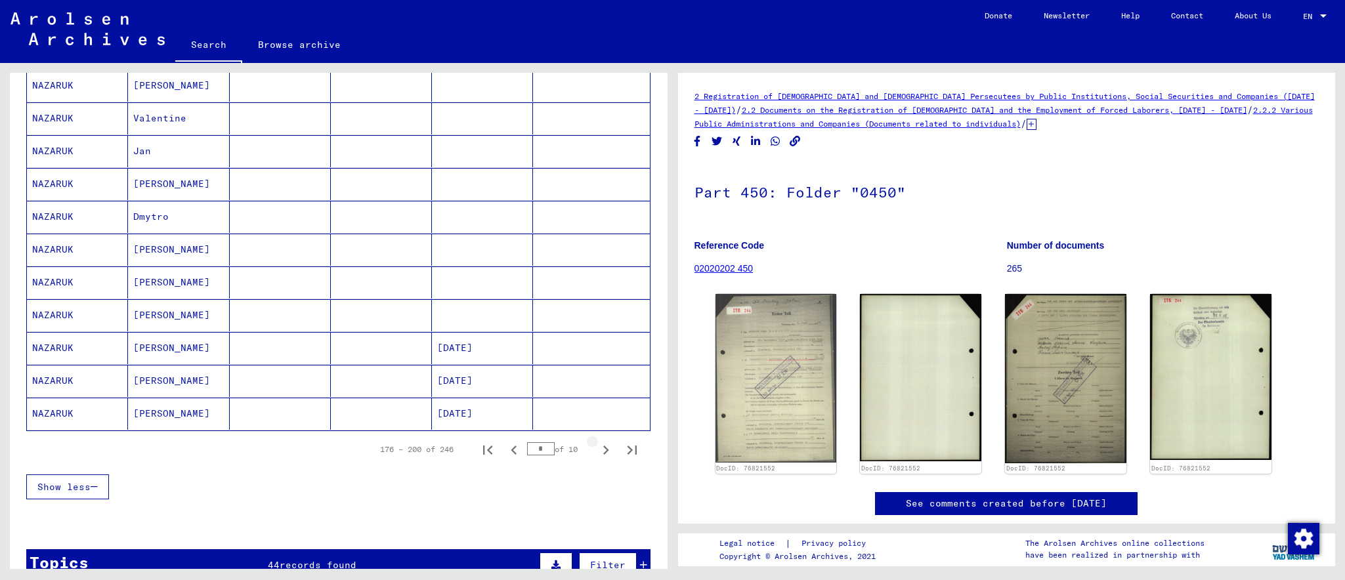
click at [597, 460] on icon "Next page" at bounding box center [606, 450] width 18 height 18
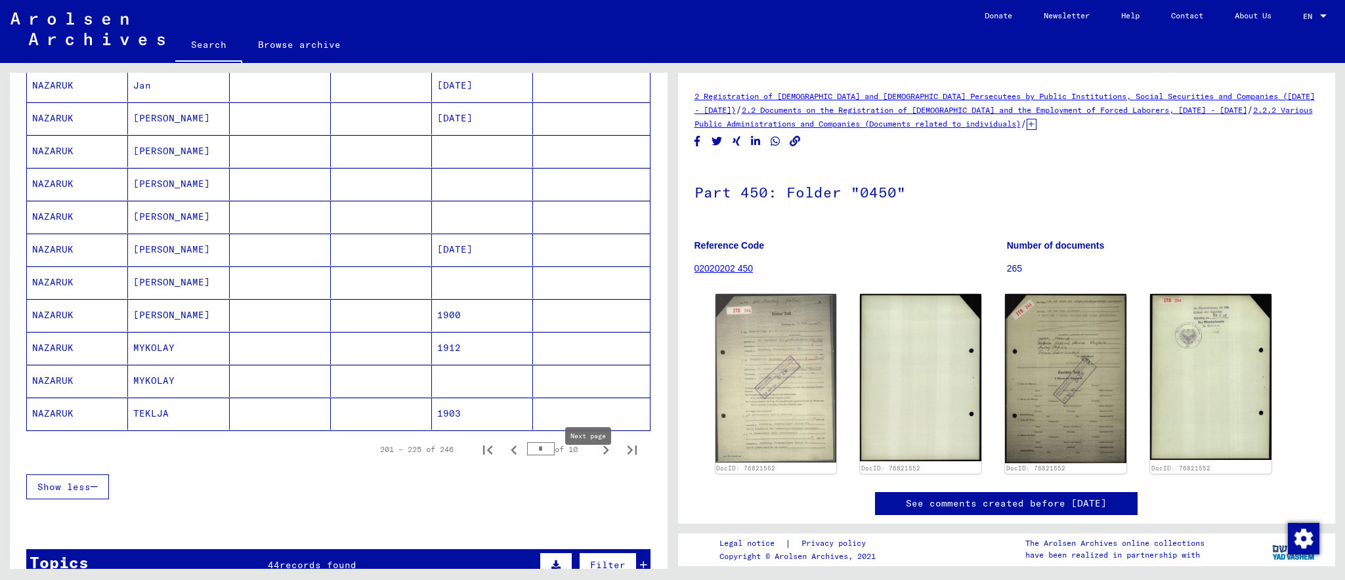
click at [597, 460] on icon "Next page" at bounding box center [606, 450] width 18 height 18
type input "**"
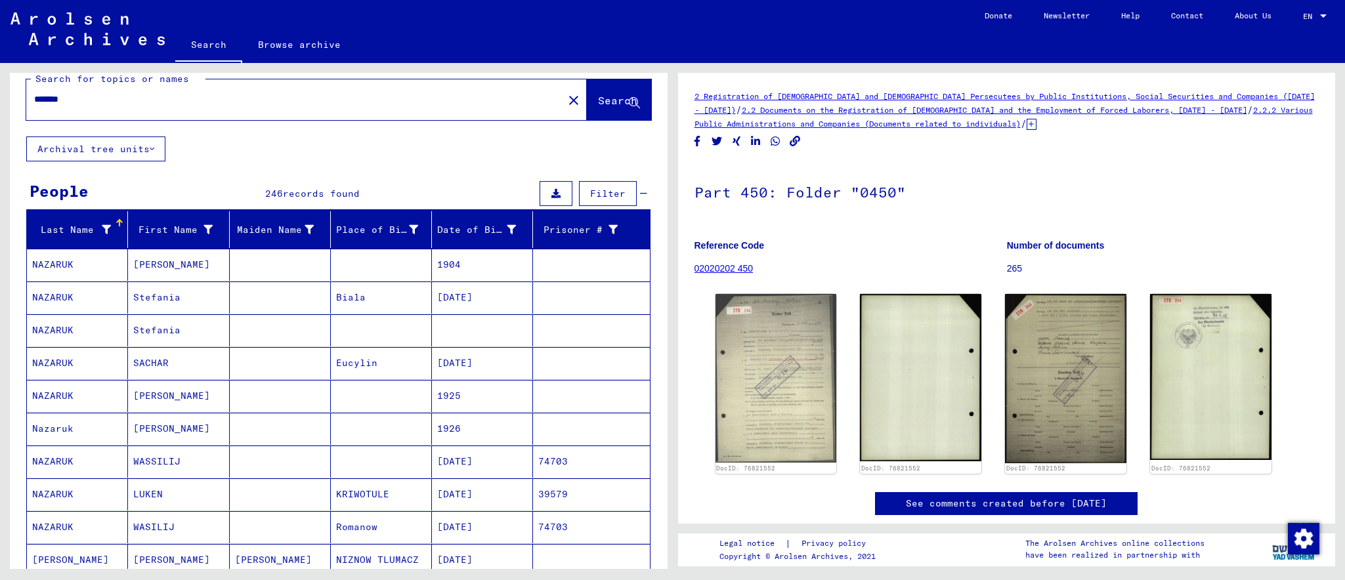
scroll to position [6, 0]
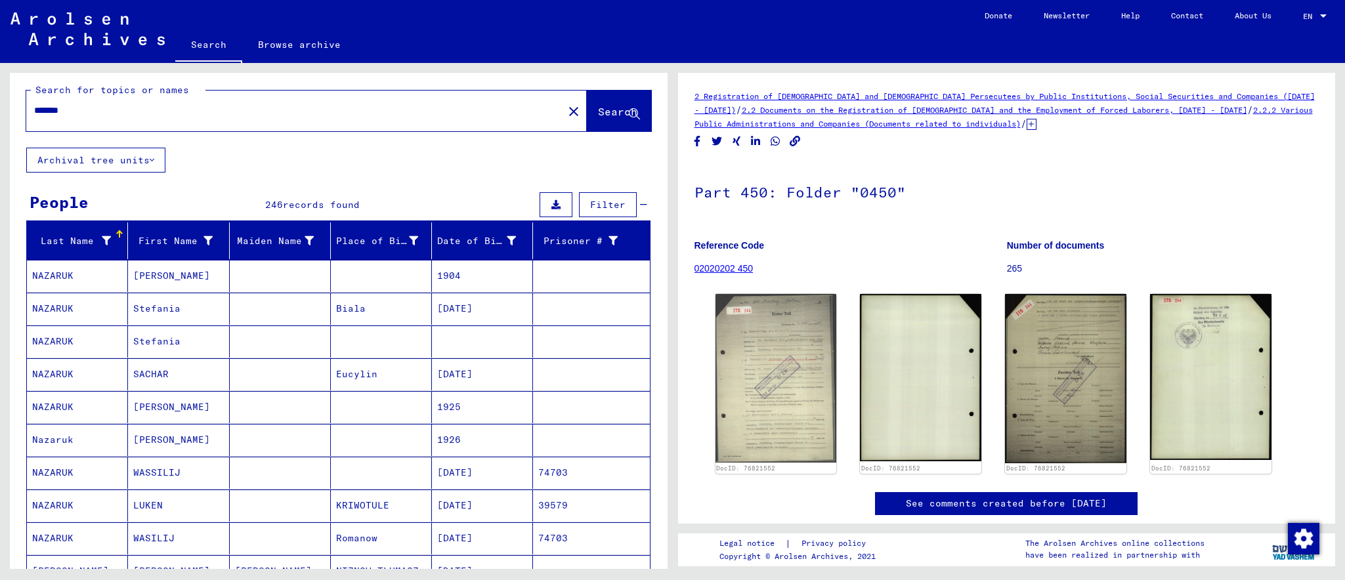
drag, startPoint x: 127, startPoint y: 114, endPoint x: 0, endPoint y: 112, distance: 127.4
click at [34, 112] on input "*******" at bounding box center [294, 111] width 521 height 14
type input "********"
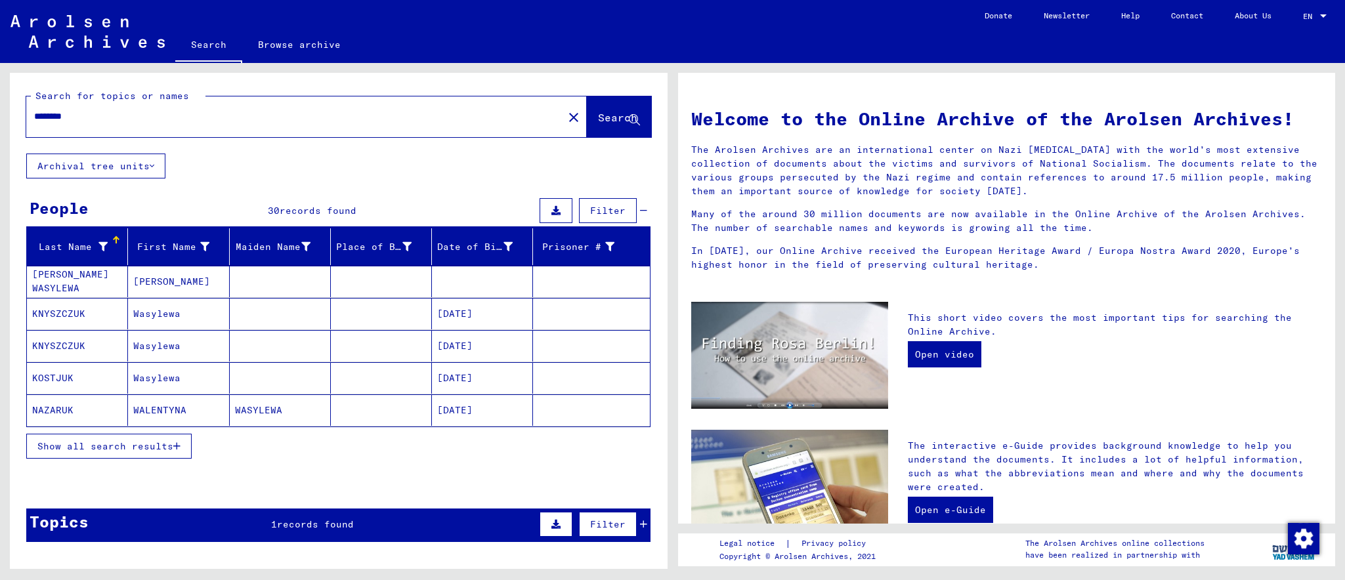
click at [138, 435] on div "Show all search results" at bounding box center [338, 446] width 624 height 38
click at [151, 446] on span "Show all search results" at bounding box center [105, 446] width 136 height 12
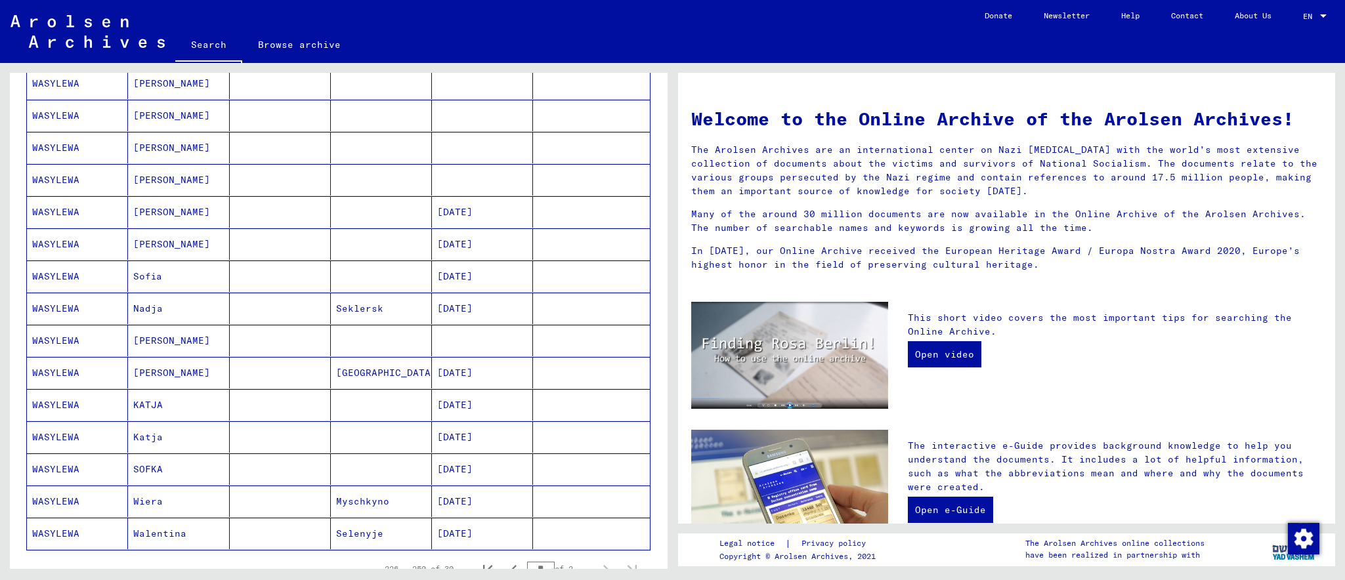
scroll to position [585, 0]
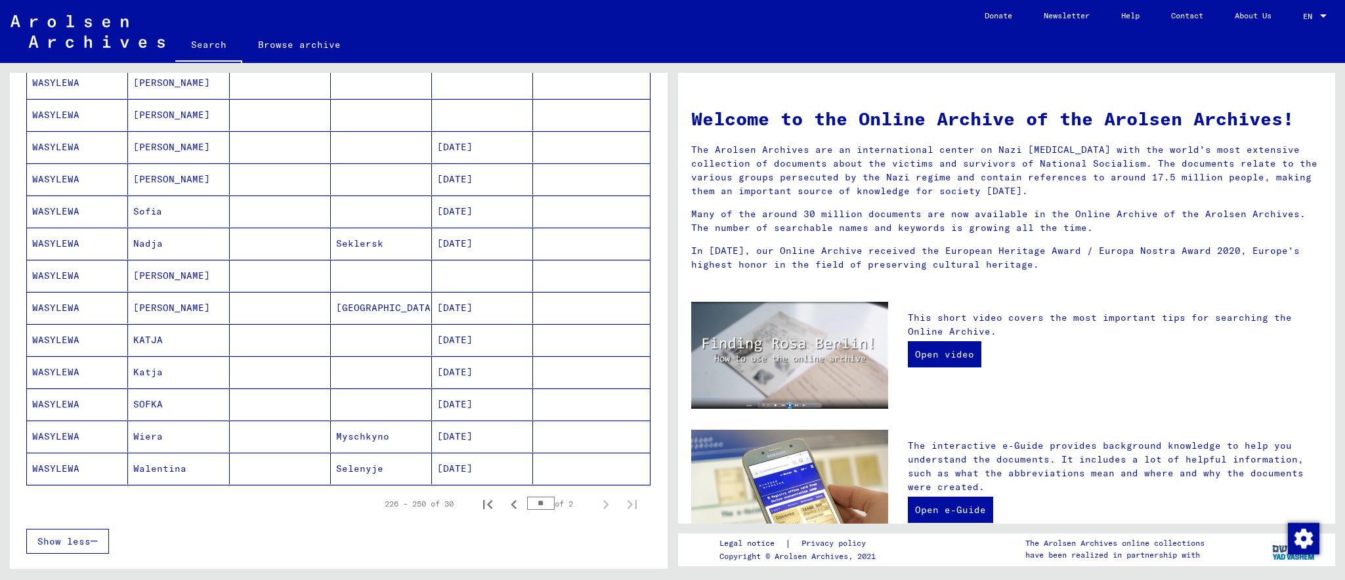
click at [62, 477] on mat-cell "WASYLEWA" at bounding box center [77, 469] width 101 height 32
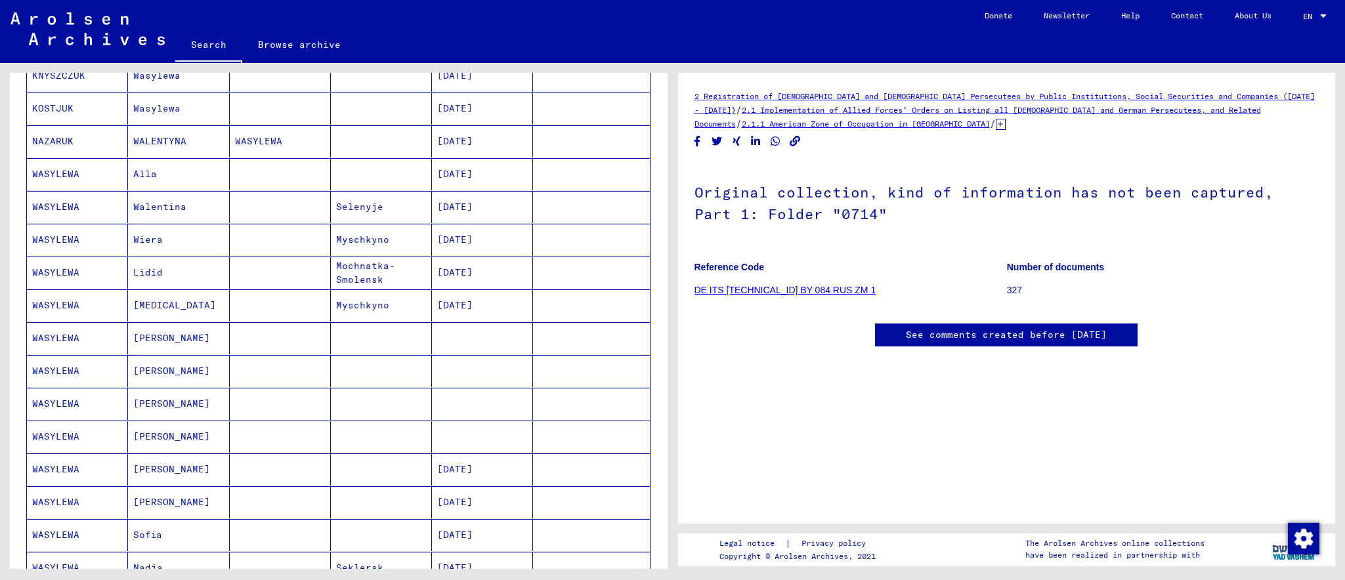
scroll to position [207, 0]
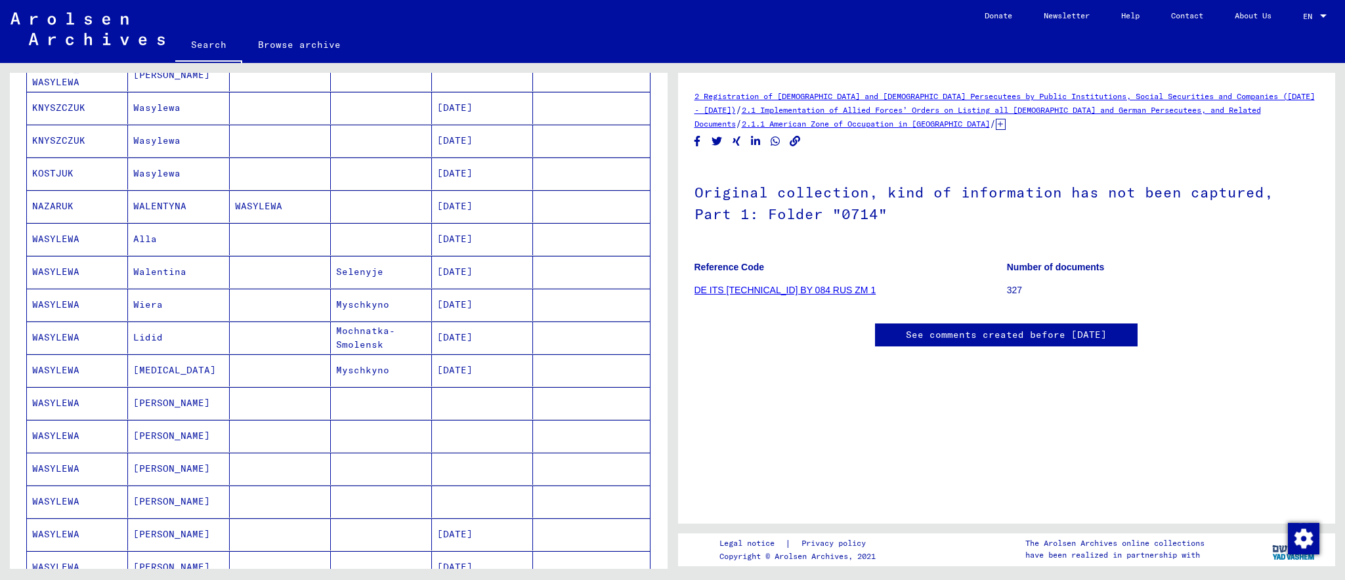
click at [43, 278] on mat-cell "WASYLEWA" at bounding box center [77, 272] width 101 height 32
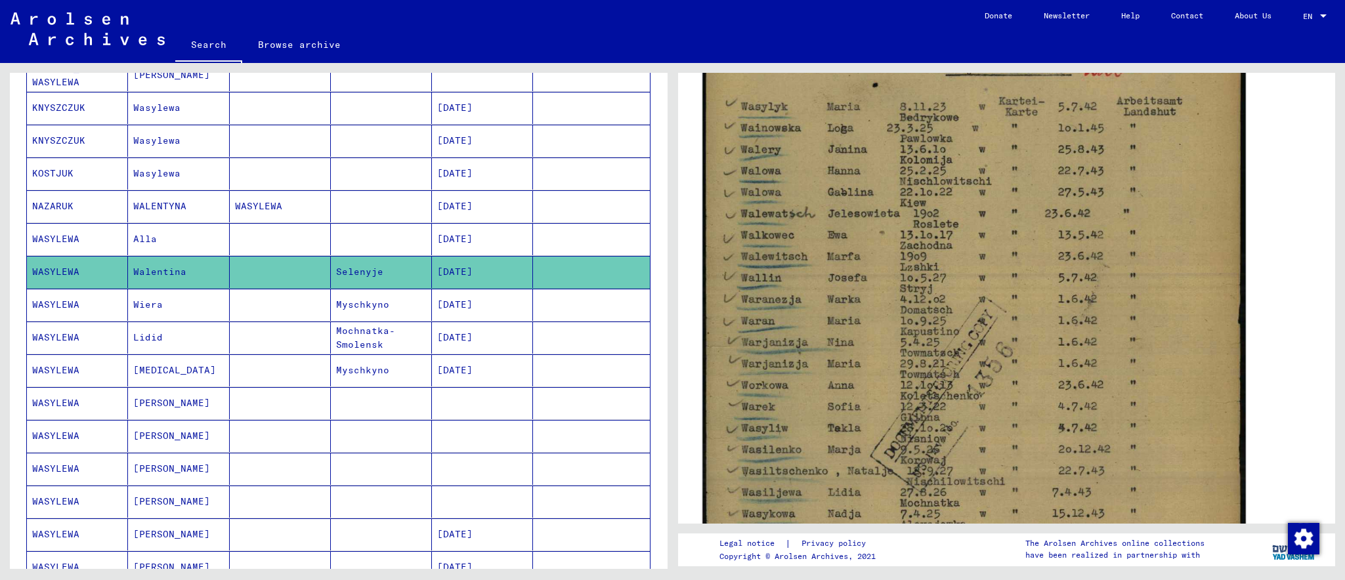
scroll to position [260, 0]
